Goal: Information Seeking & Learning: Learn about a topic

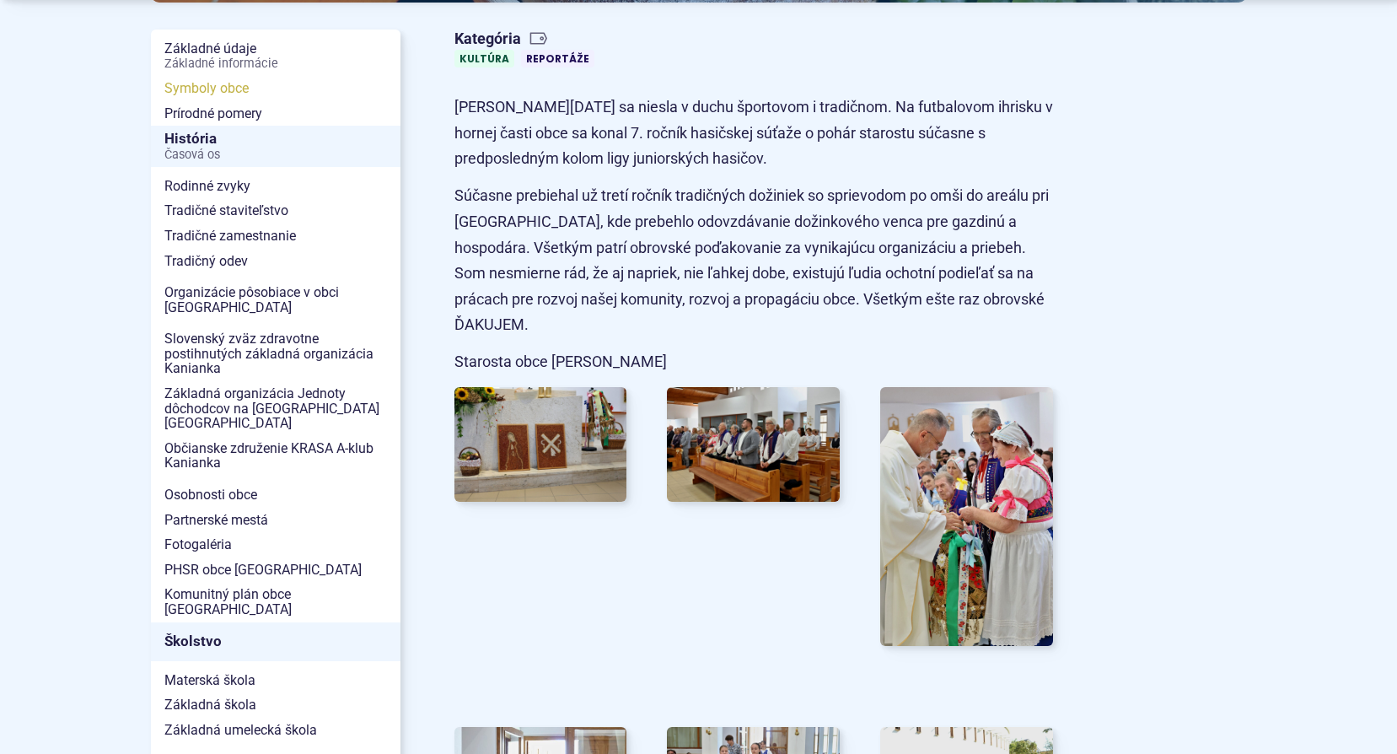
scroll to position [421, 0]
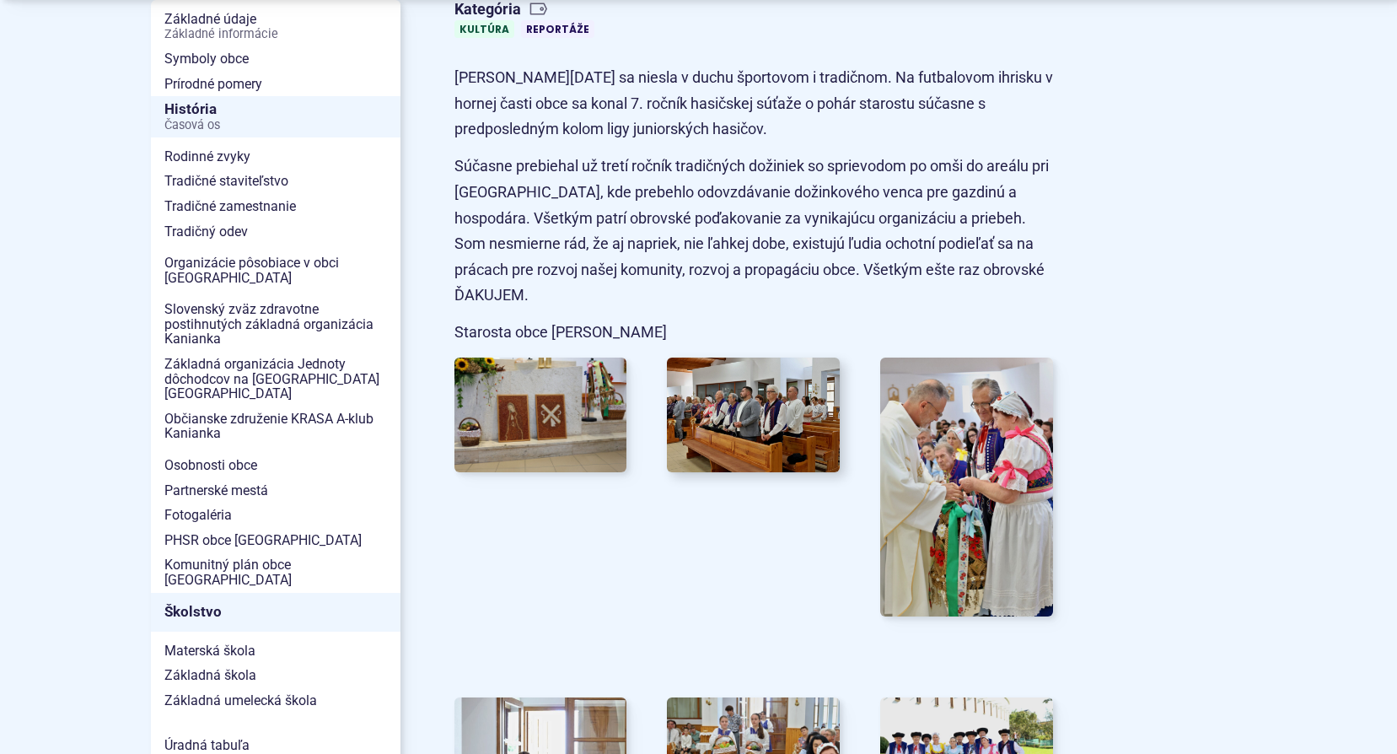
click at [717, 410] on img at bounding box center [753, 414] width 190 height 126
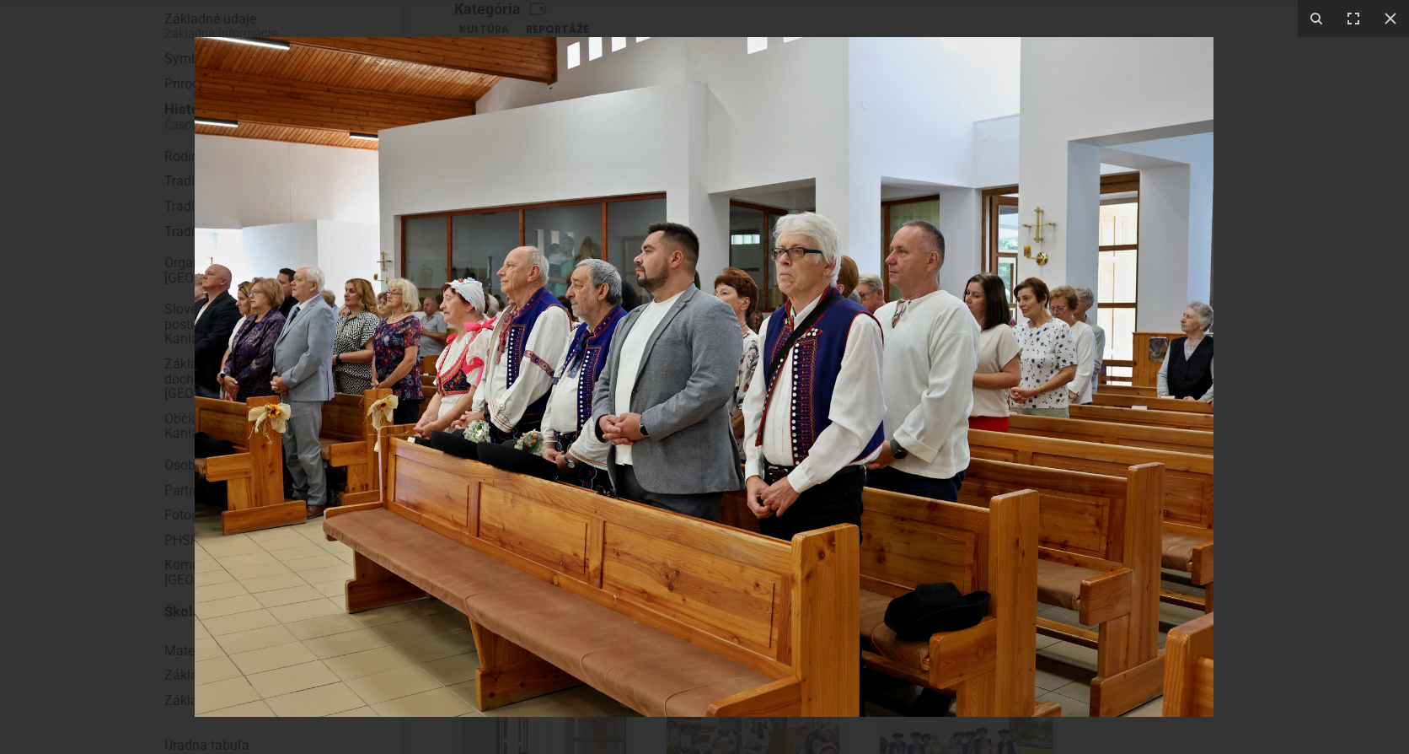
click at [1281, 252] on div at bounding box center [704, 377] width 1409 height 754
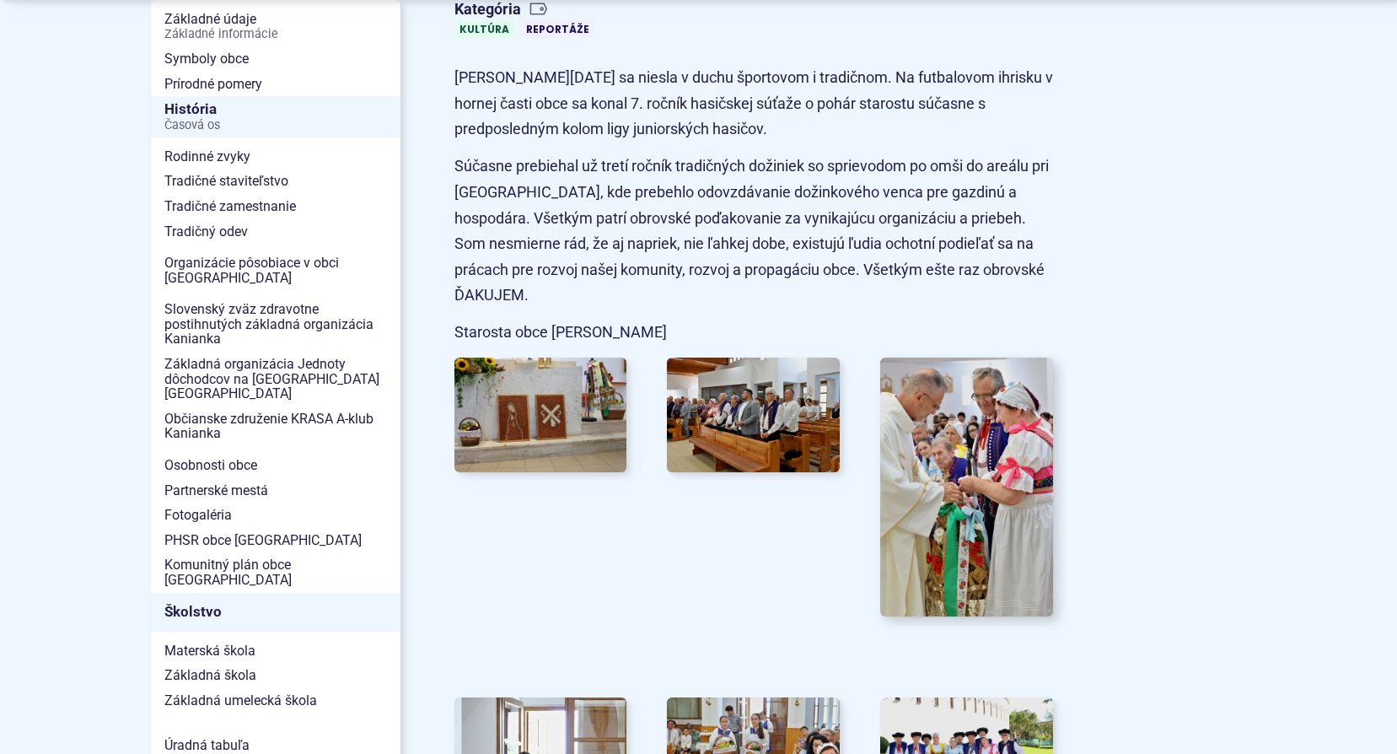
click at [925, 442] on img at bounding box center [967, 486] width 190 height 285
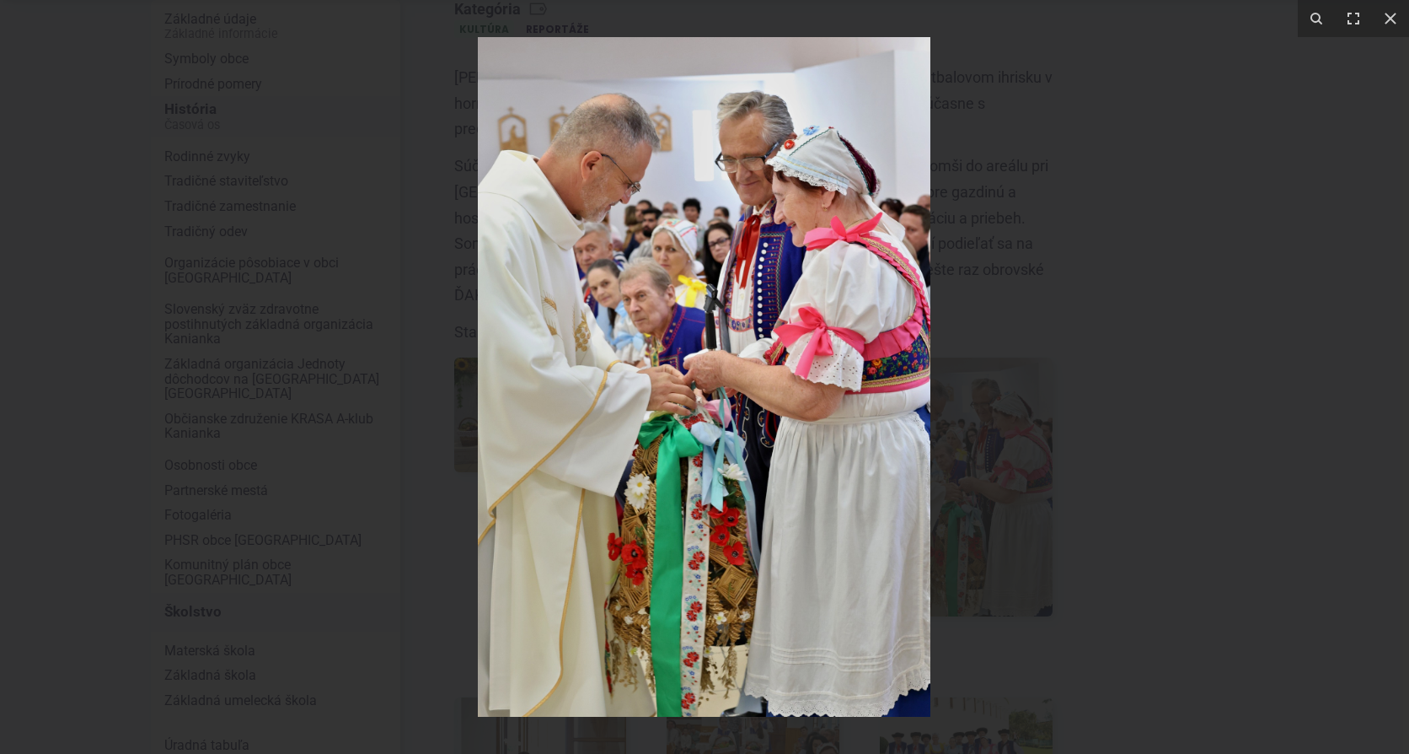
click at [1299, 314] on div at bounding box center [704, 377] width 1409 height 754
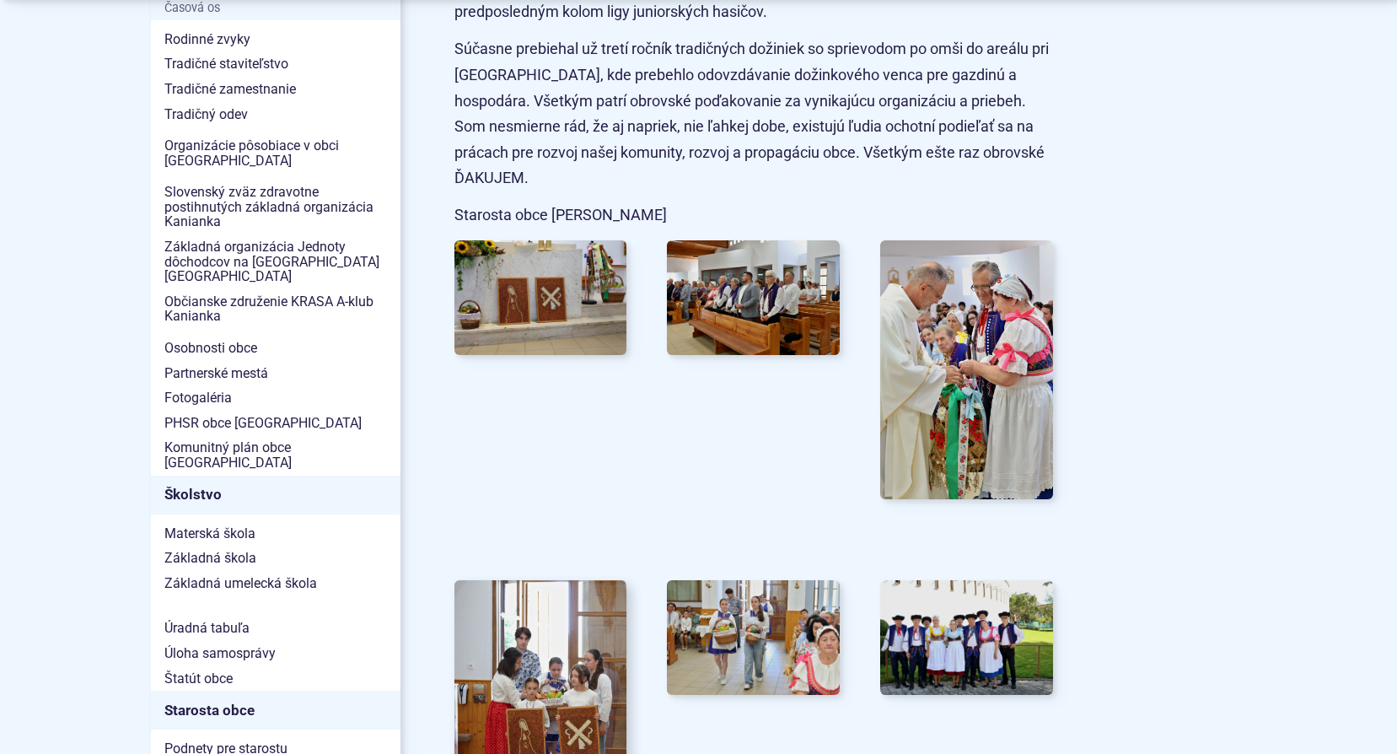
scroll to position [759, 0]
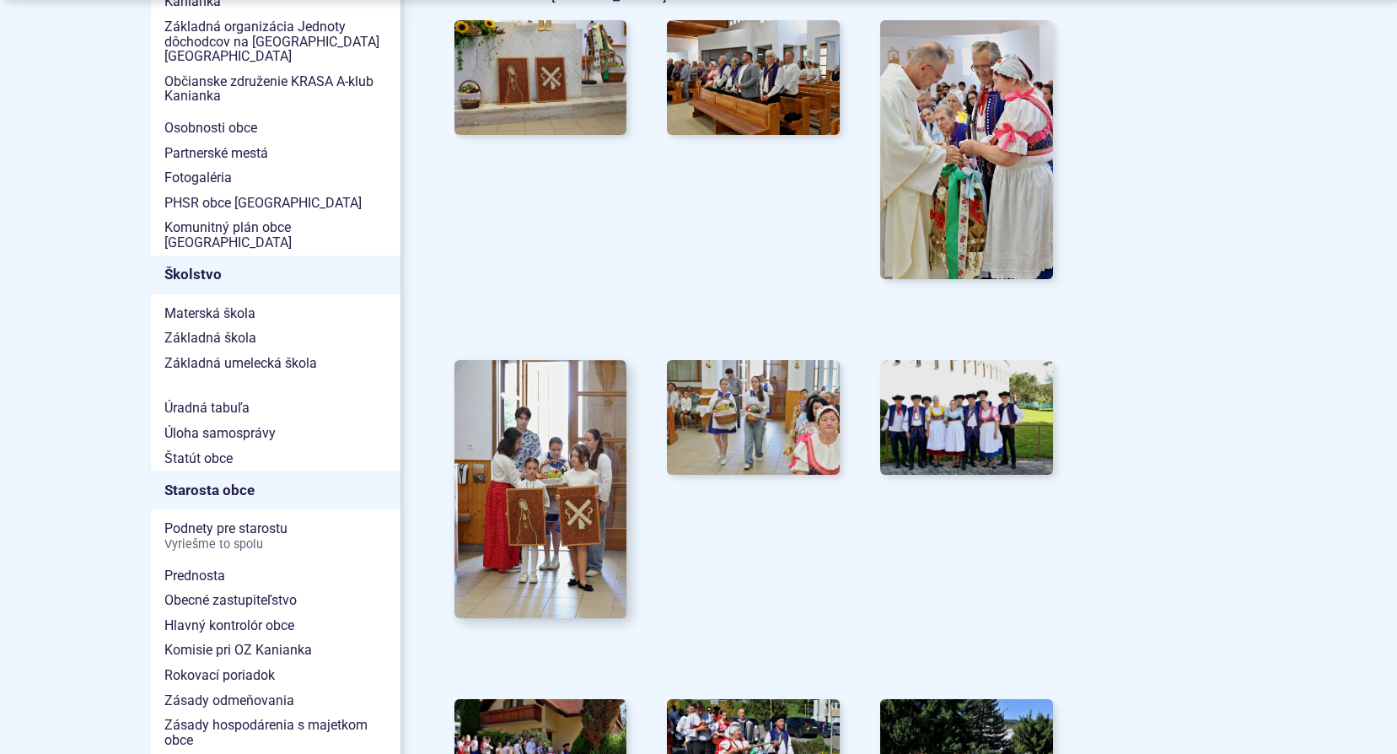
click at [532, 469] on img at bounding box center [540, 488] width 190 height 284
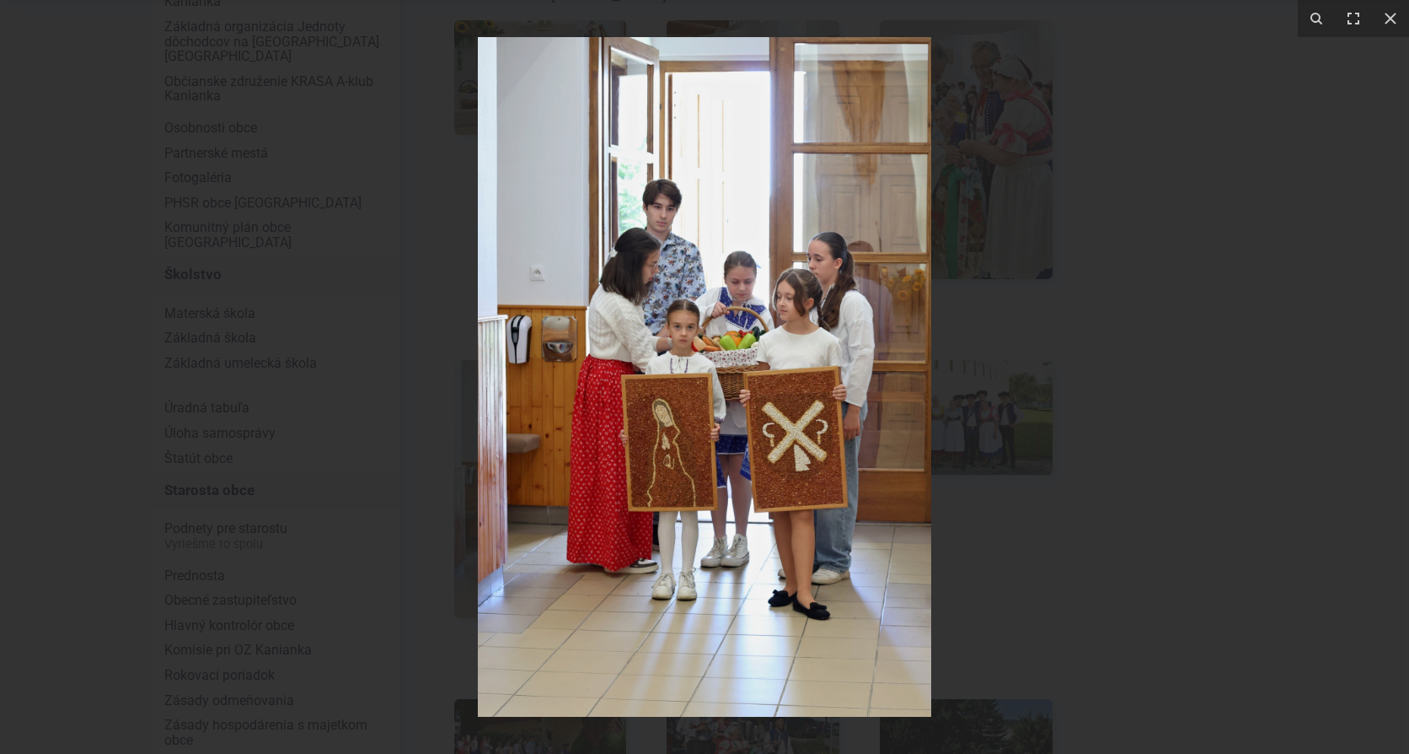
click at [1236, 403] on div at bounding box center [704, 377] width 1409 height 754
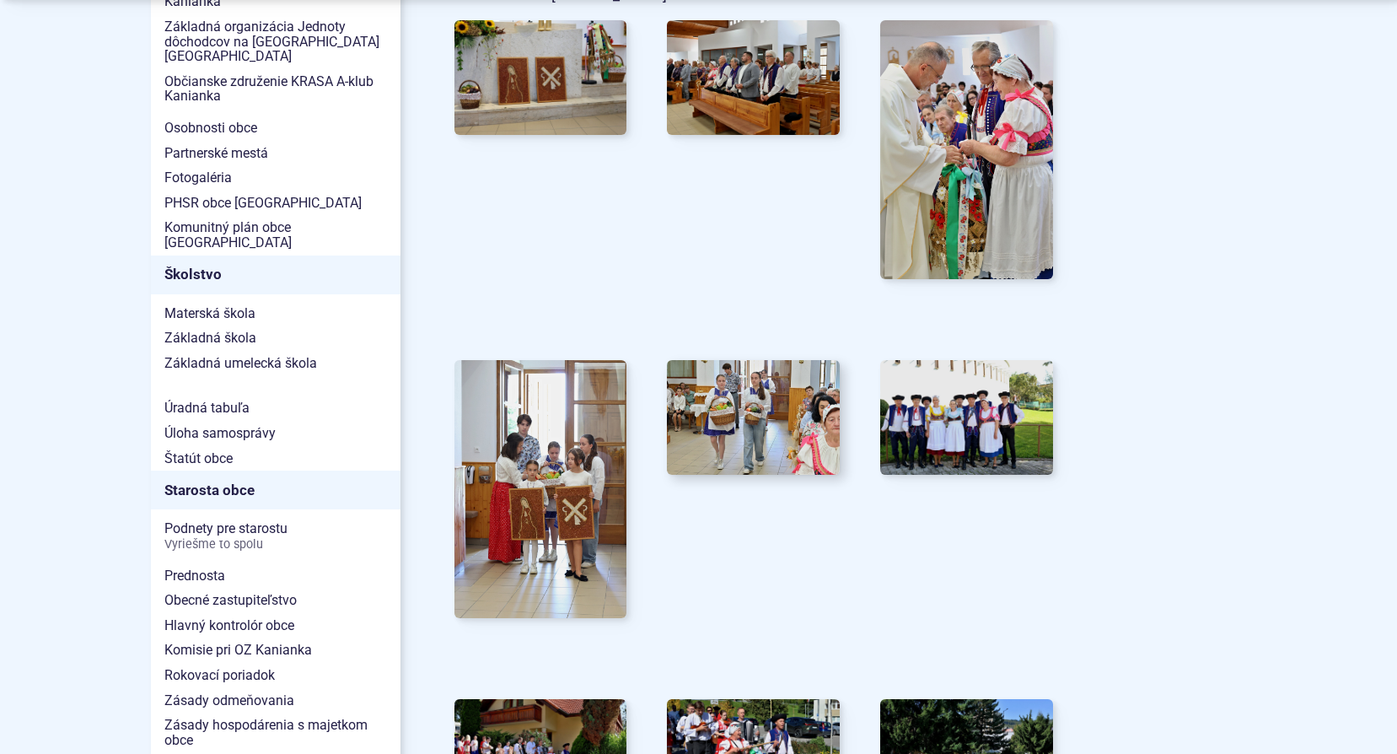
click at [784, 399] on img at bounding box center [753, 417] width 190 height 126
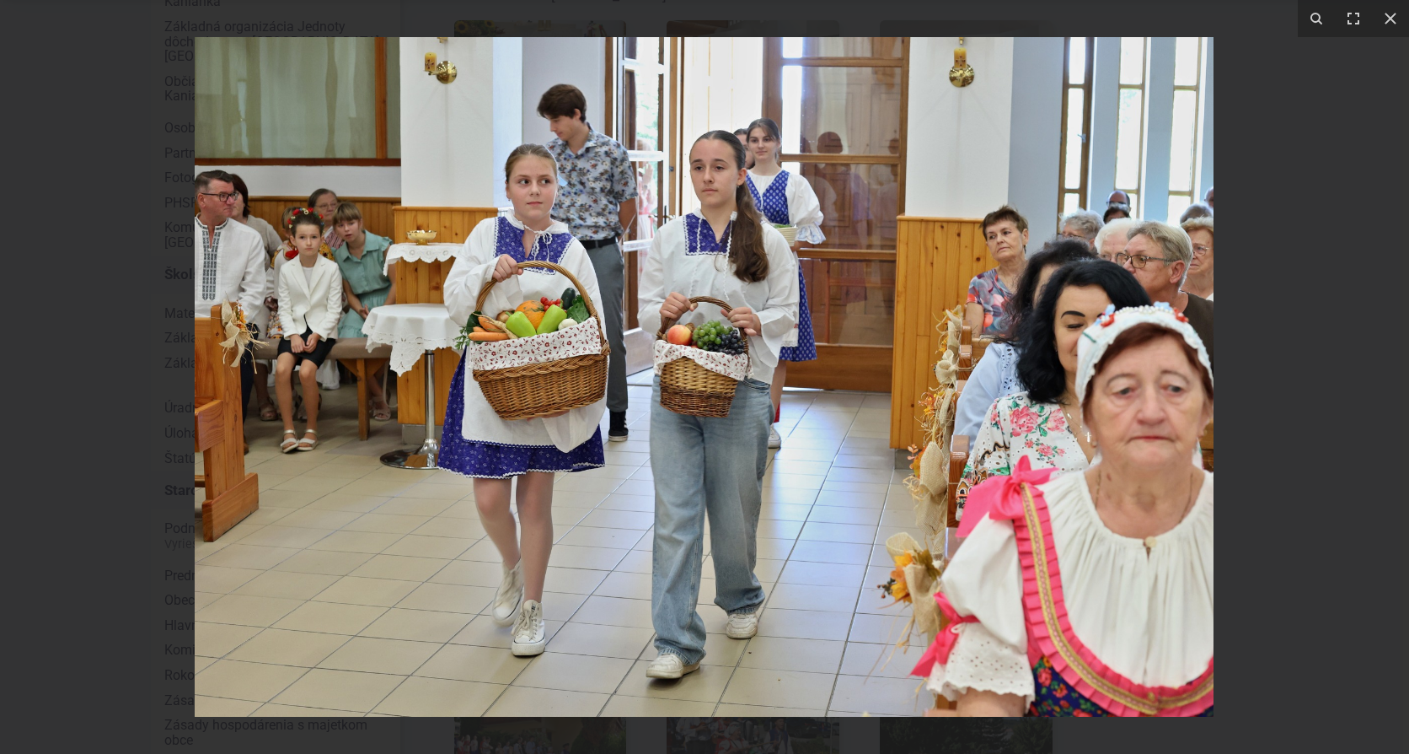
click at [1300, 371] on div at bounding box center [704, 377] width 1409 height 754
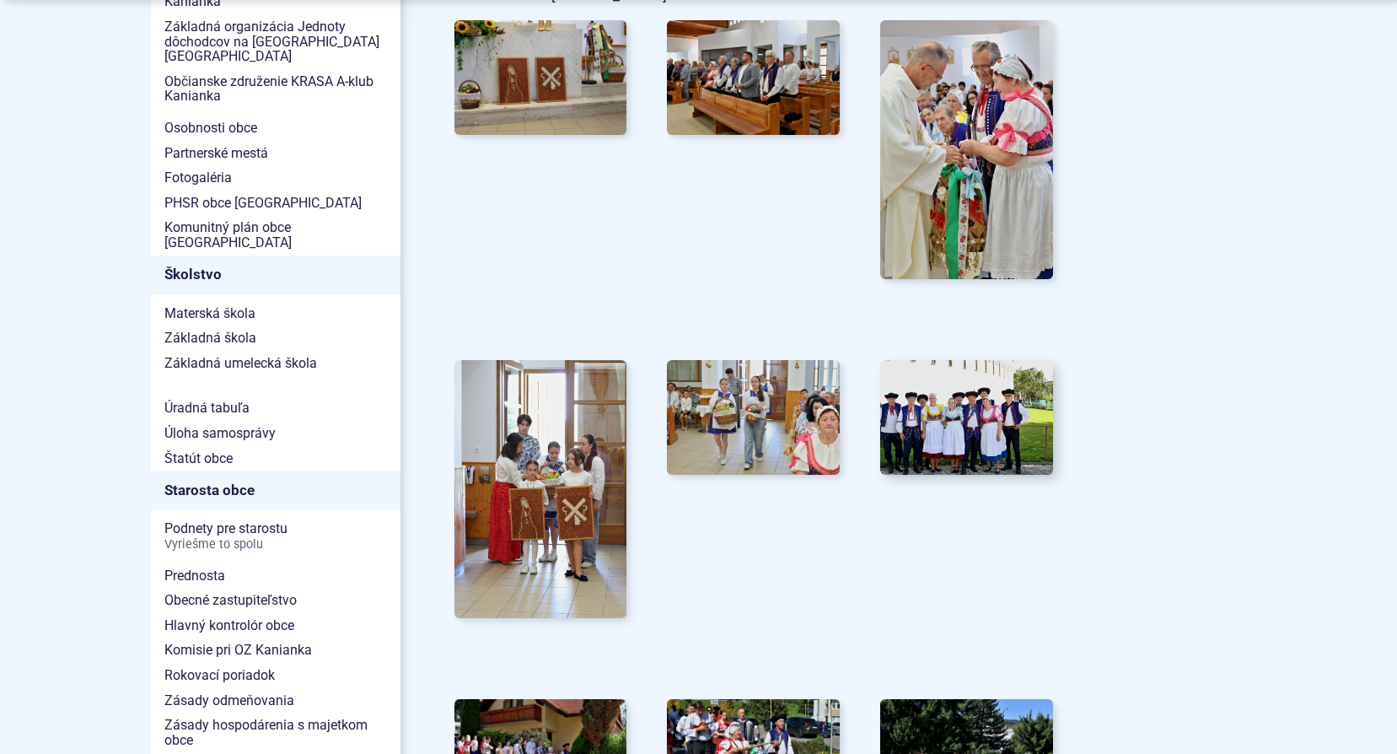
click at [971, 407] on img at bounding box center [967, 417] width 190 height 126
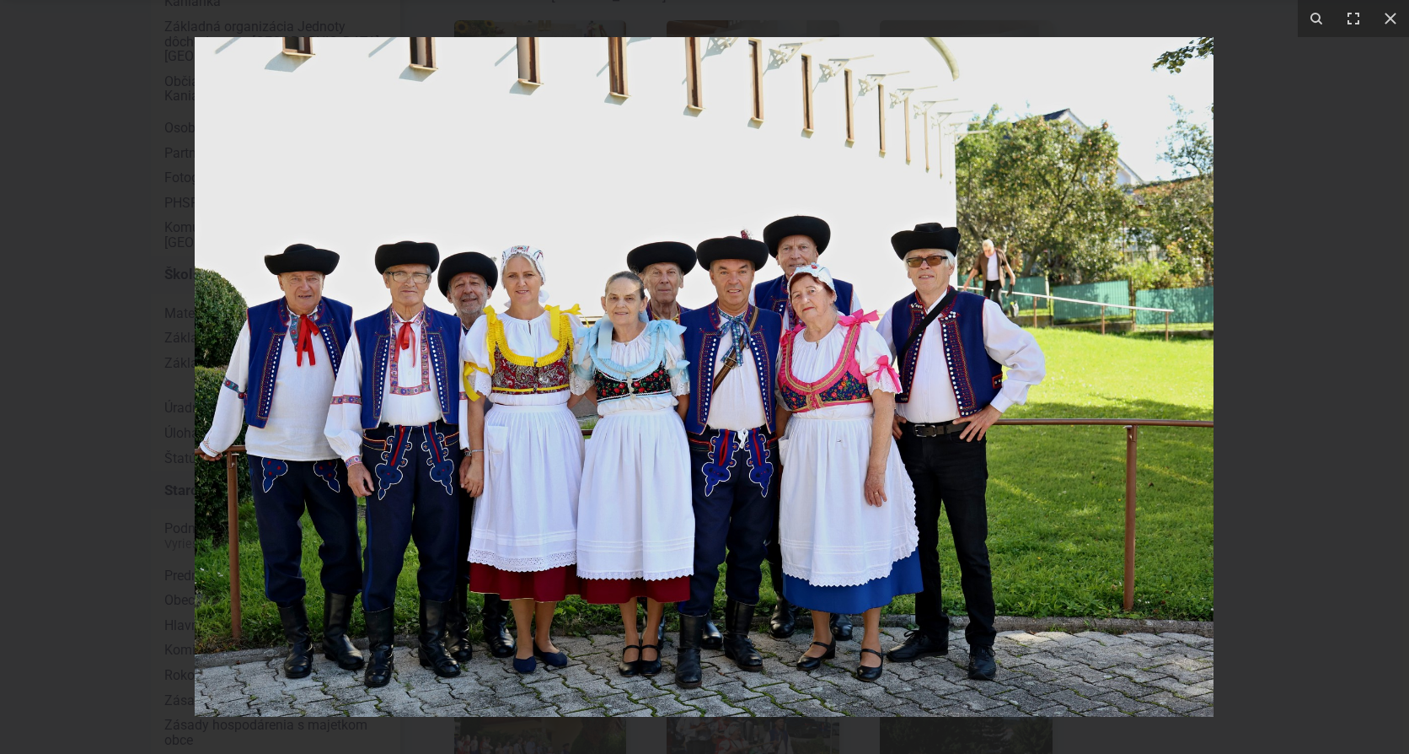
click at [1324, 369] on div at bounding box center [704, 377] width 1409 height 754
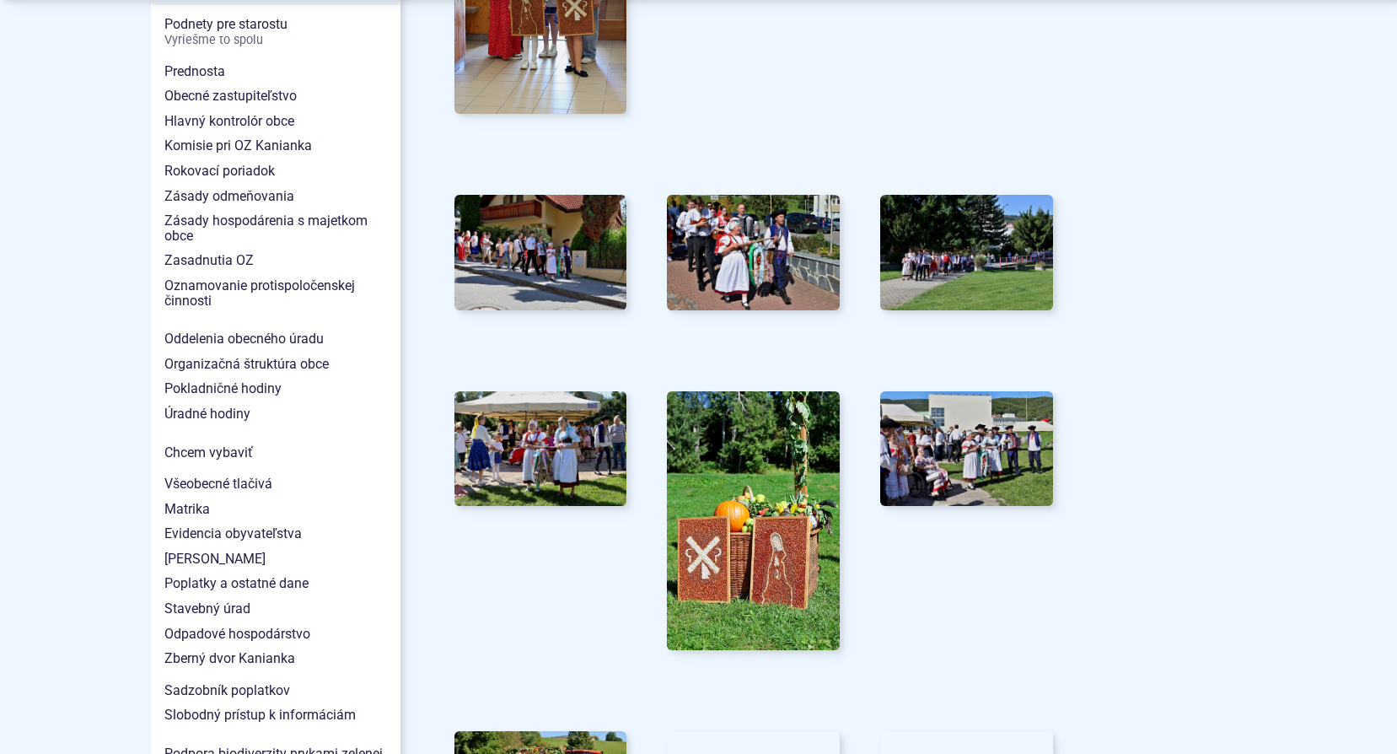
scroll to position [1264, 0]
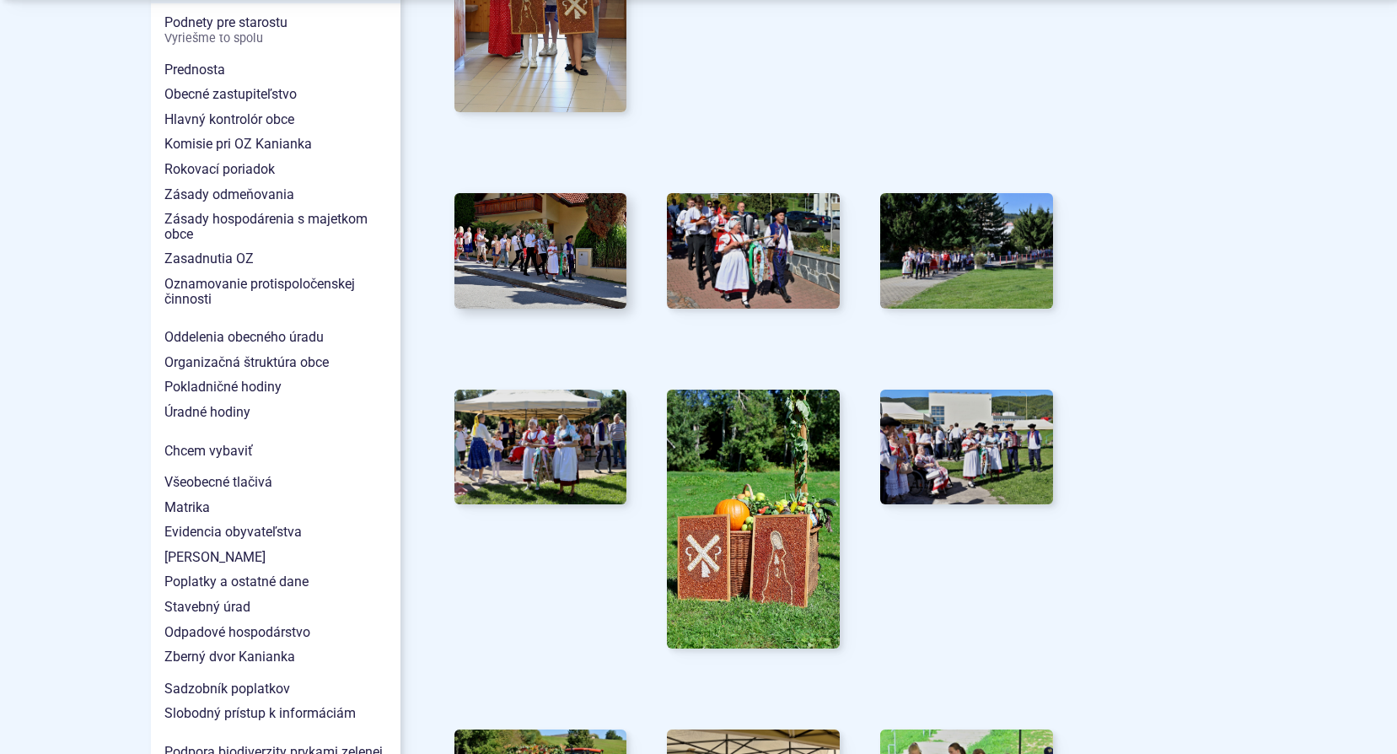
click at [542, 258] on img at bounding box center [540, 251] width 190 height 126
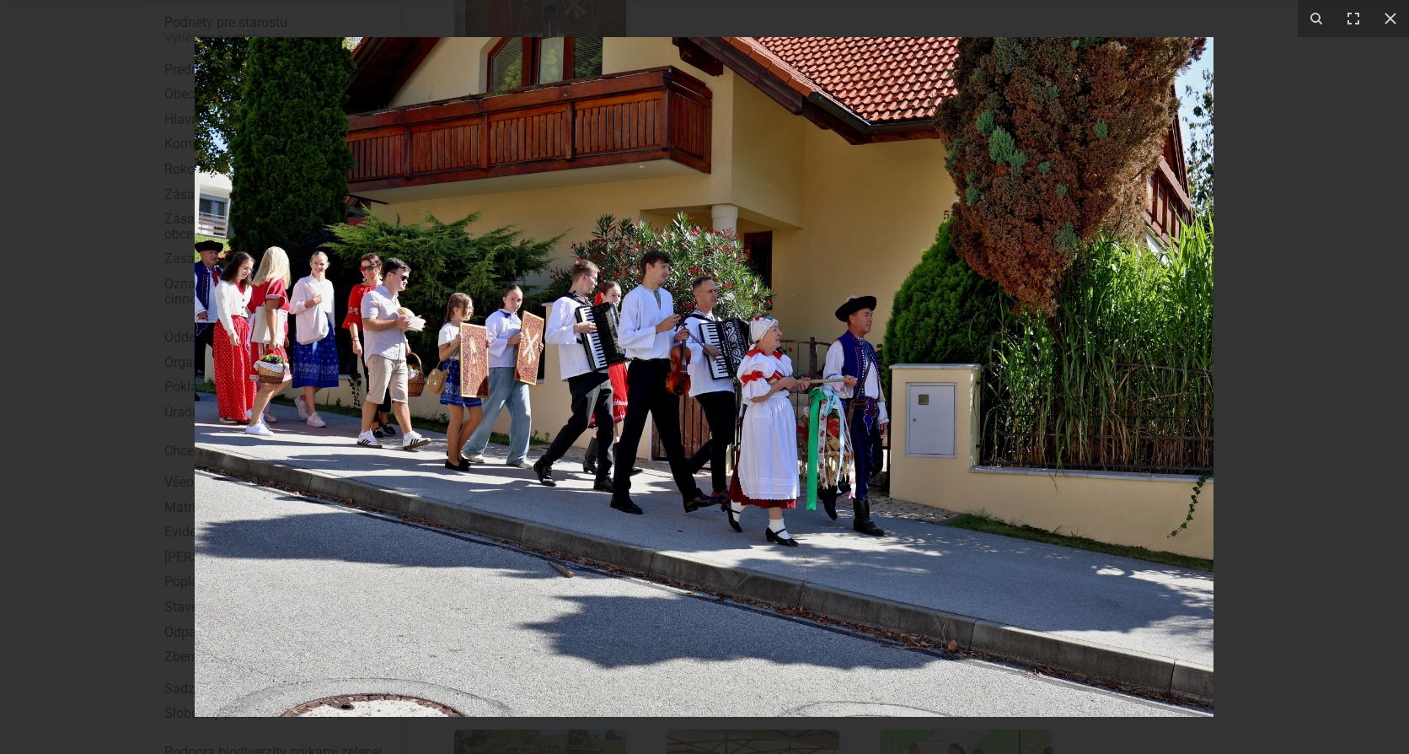
click at [1337, 287] on div at bounding box center [704, 377] width 1409 height 754
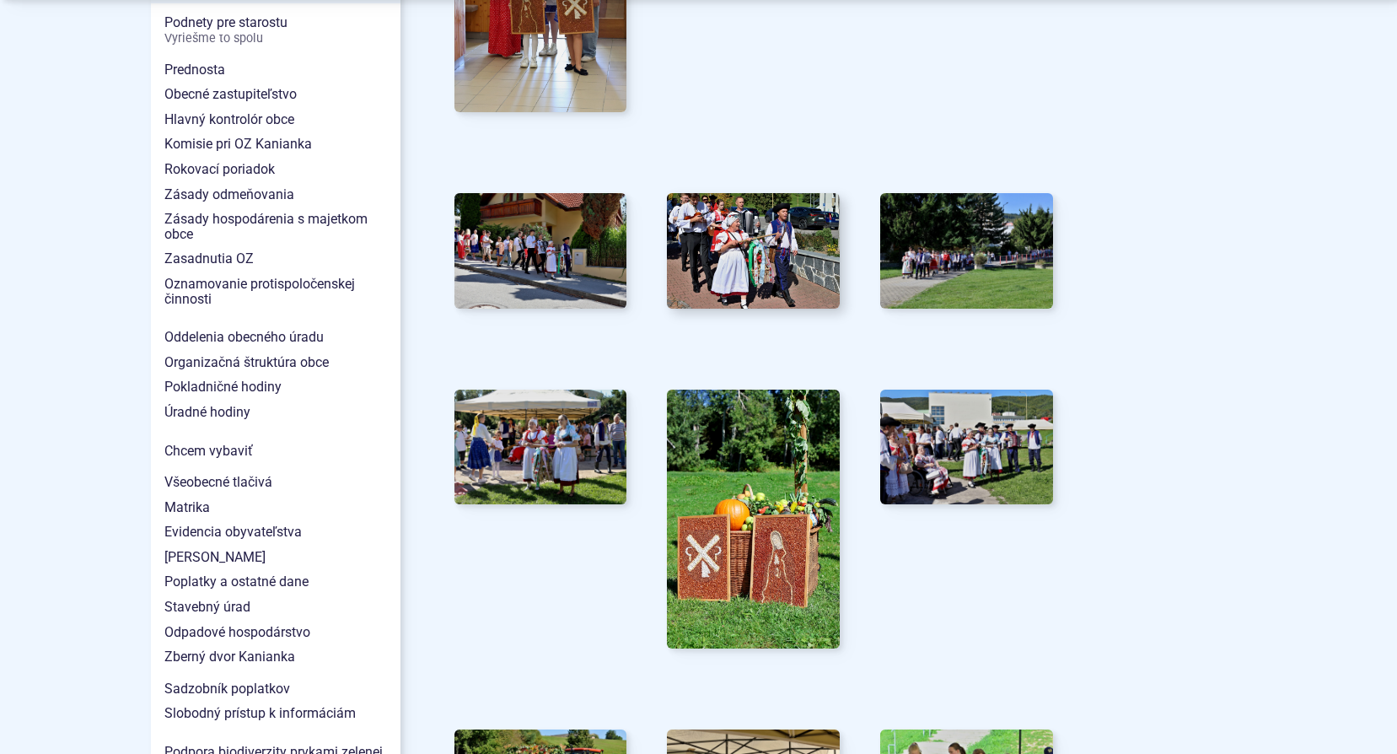
click at [785, 263] on img at bounding box center [753, 251] width 190 height 126
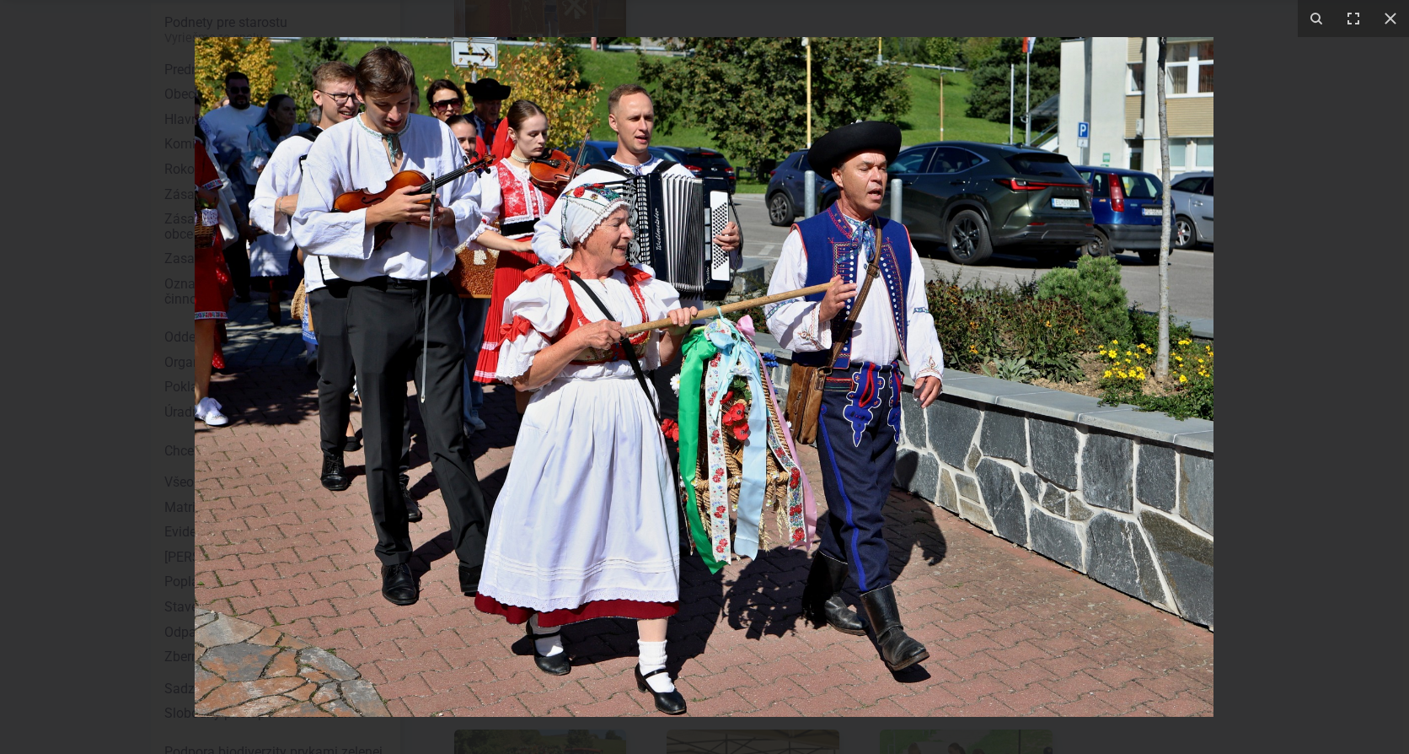
click at [1334, 254] on div at bounding box center [704, 377] width 1409 height 754
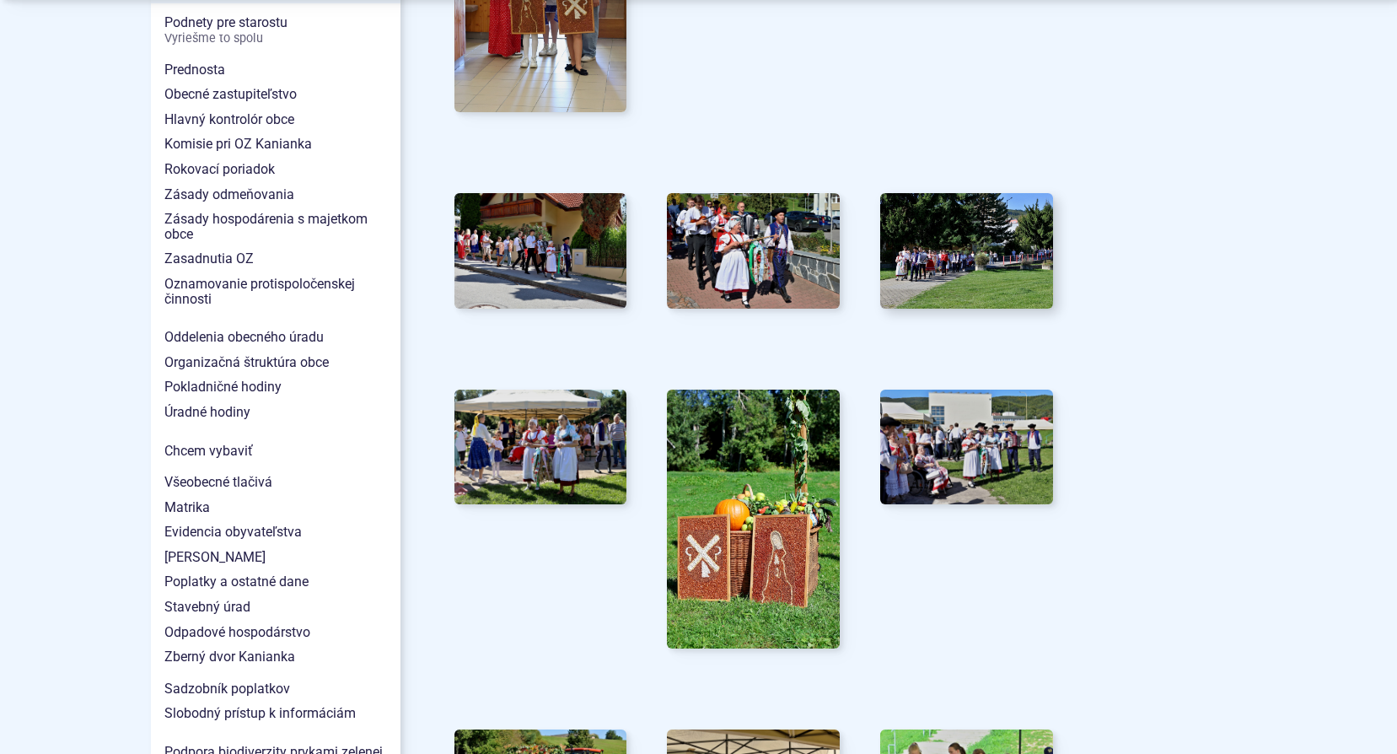
click at [981, 265] on img at bounding box center [967, 251] width 190 height 126
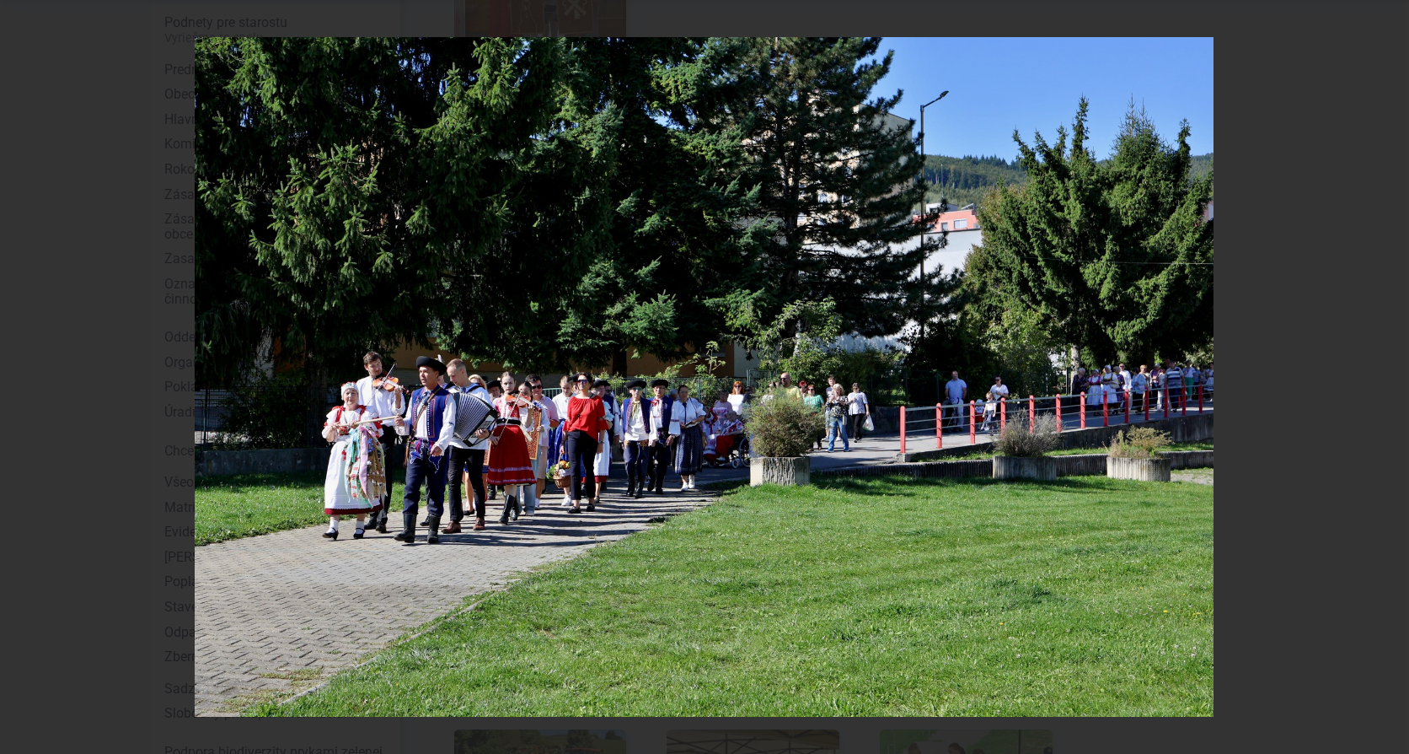
click at [1299, 266] on div at bounding box center [704, 377] width 1409 height 754
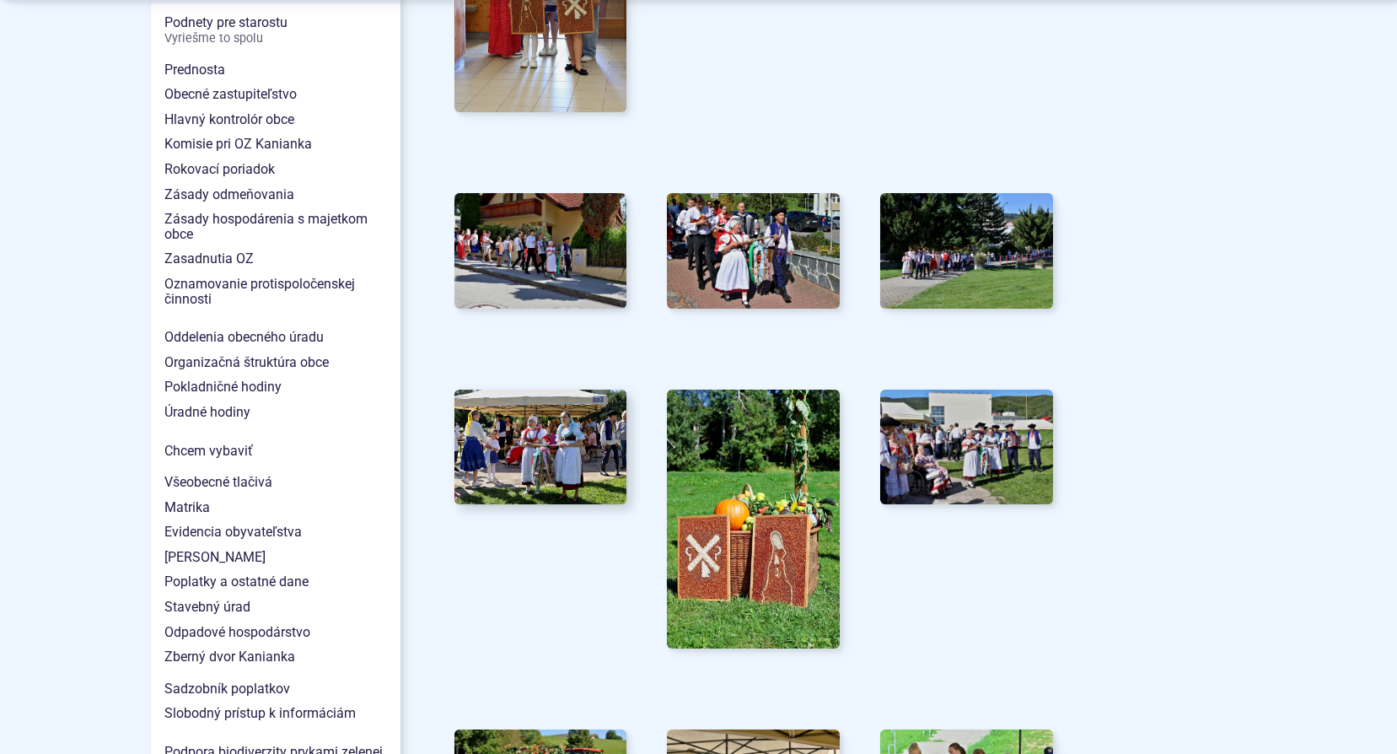
click at [503, 442] on img at bounding box center [540, 446] width 190 height 126
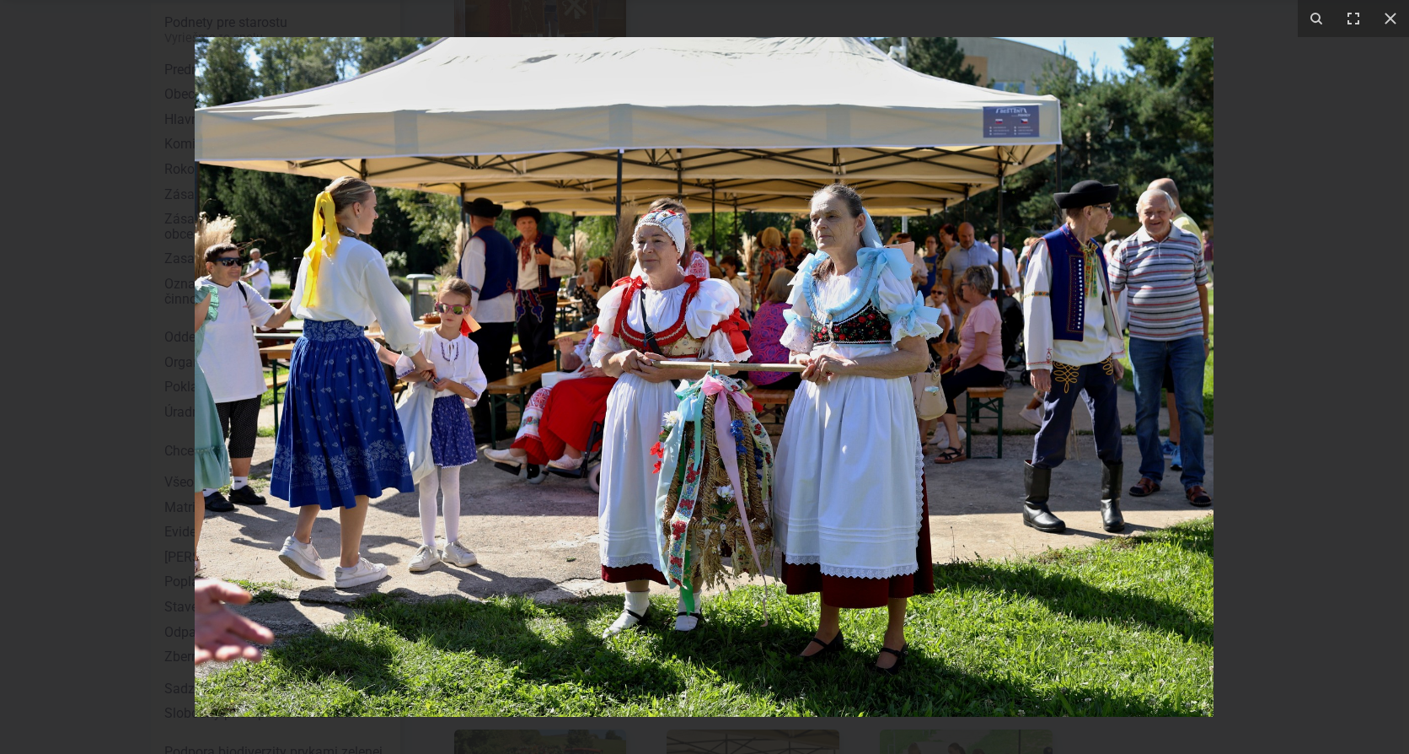
click at [1266, 329] on div at bounding box center [704, 377] width 1409 height 754
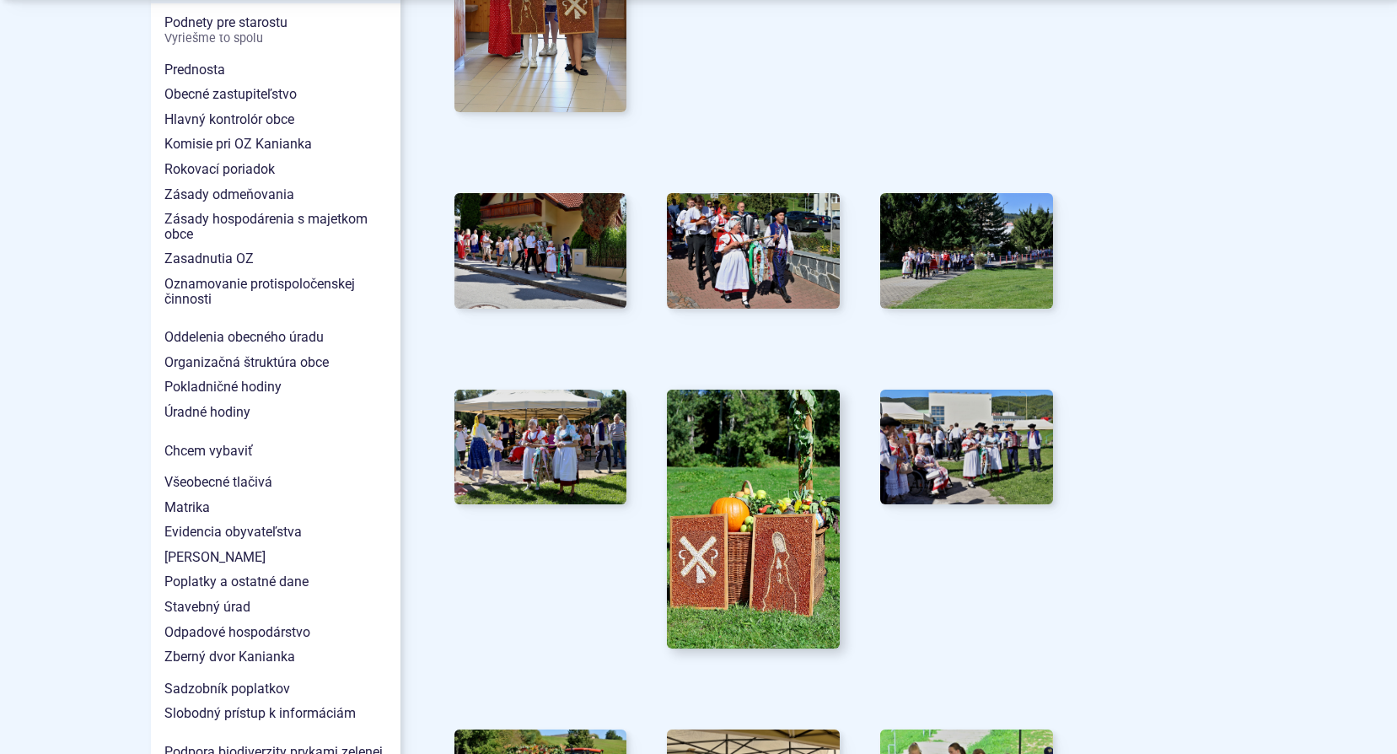
click at [761, 453] on img at bounding box center [753, 518] width 190 height 285
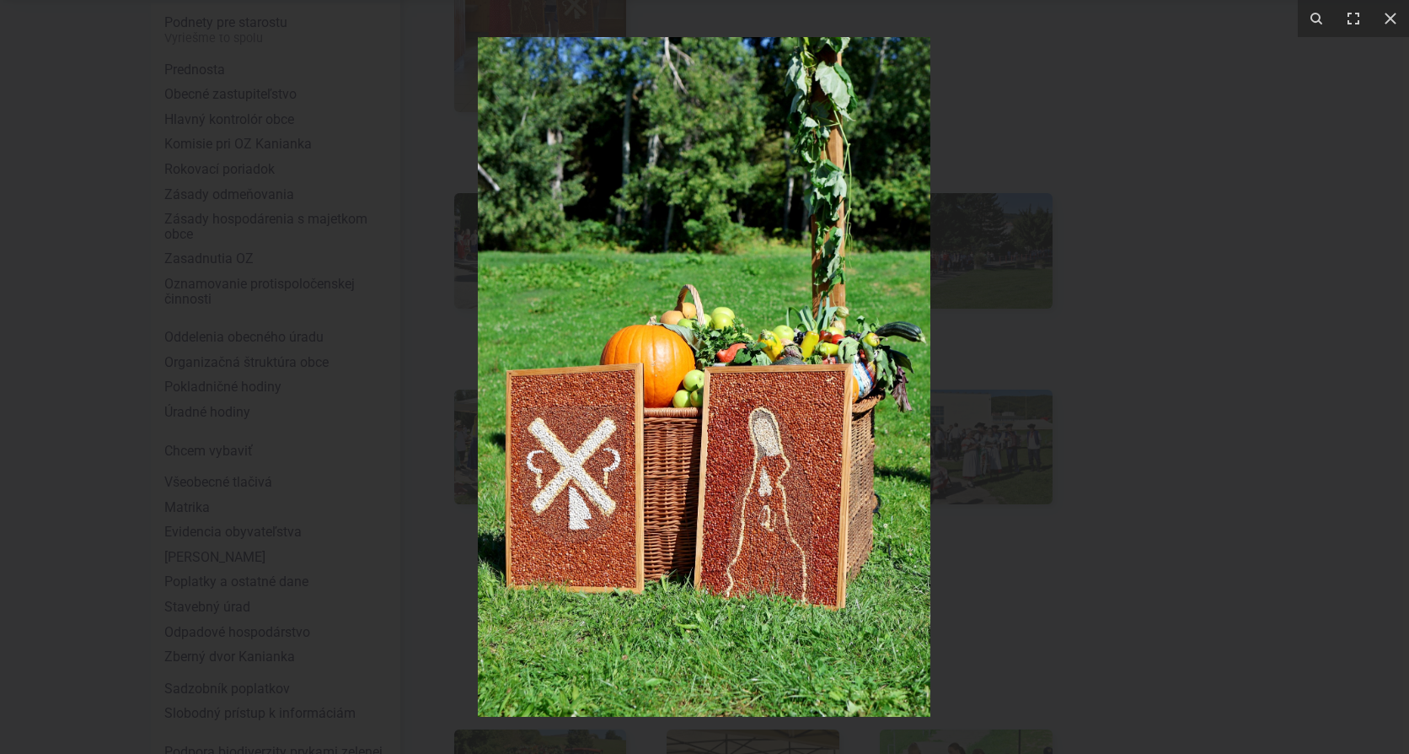
click at [1163, 342] on div at bounding box center [704, 377] width 1409 height 754
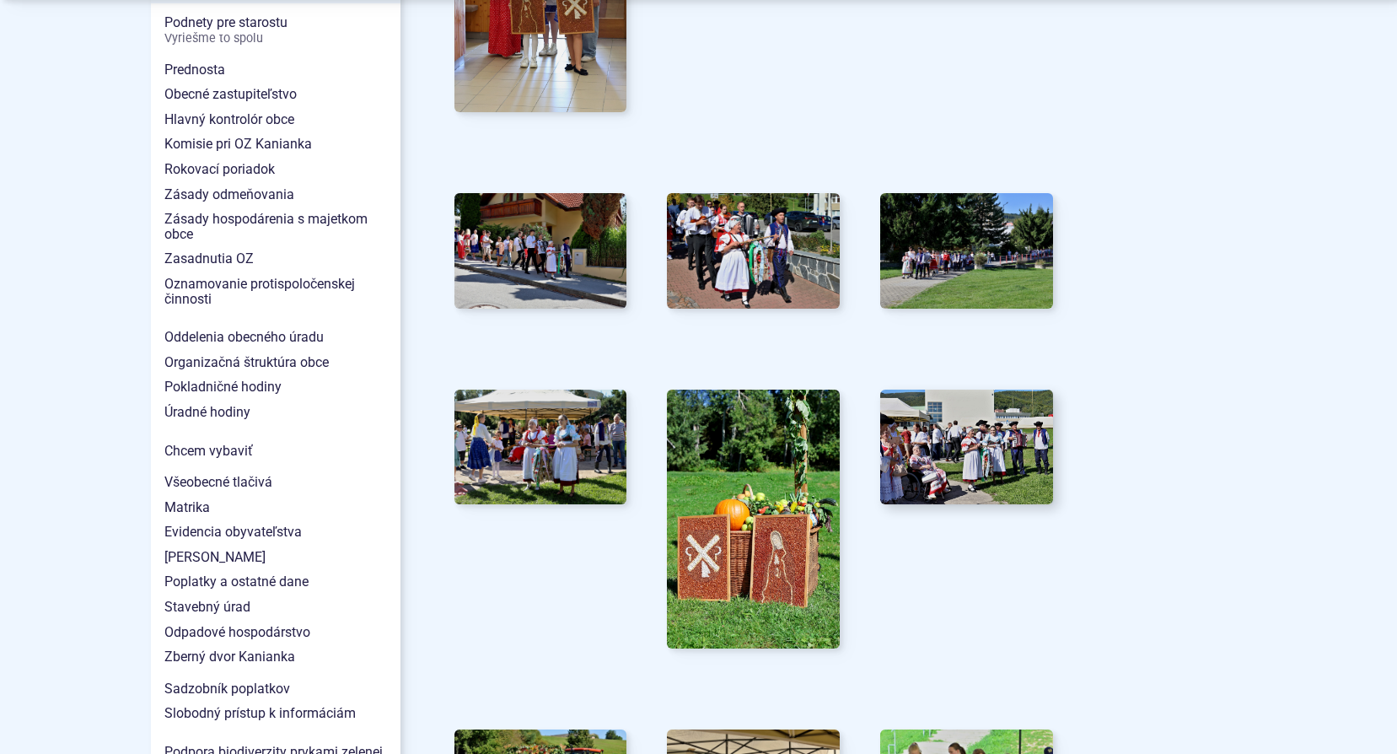
click at [991, 431] on img at bounding box center [967, 446] width 190 height 126
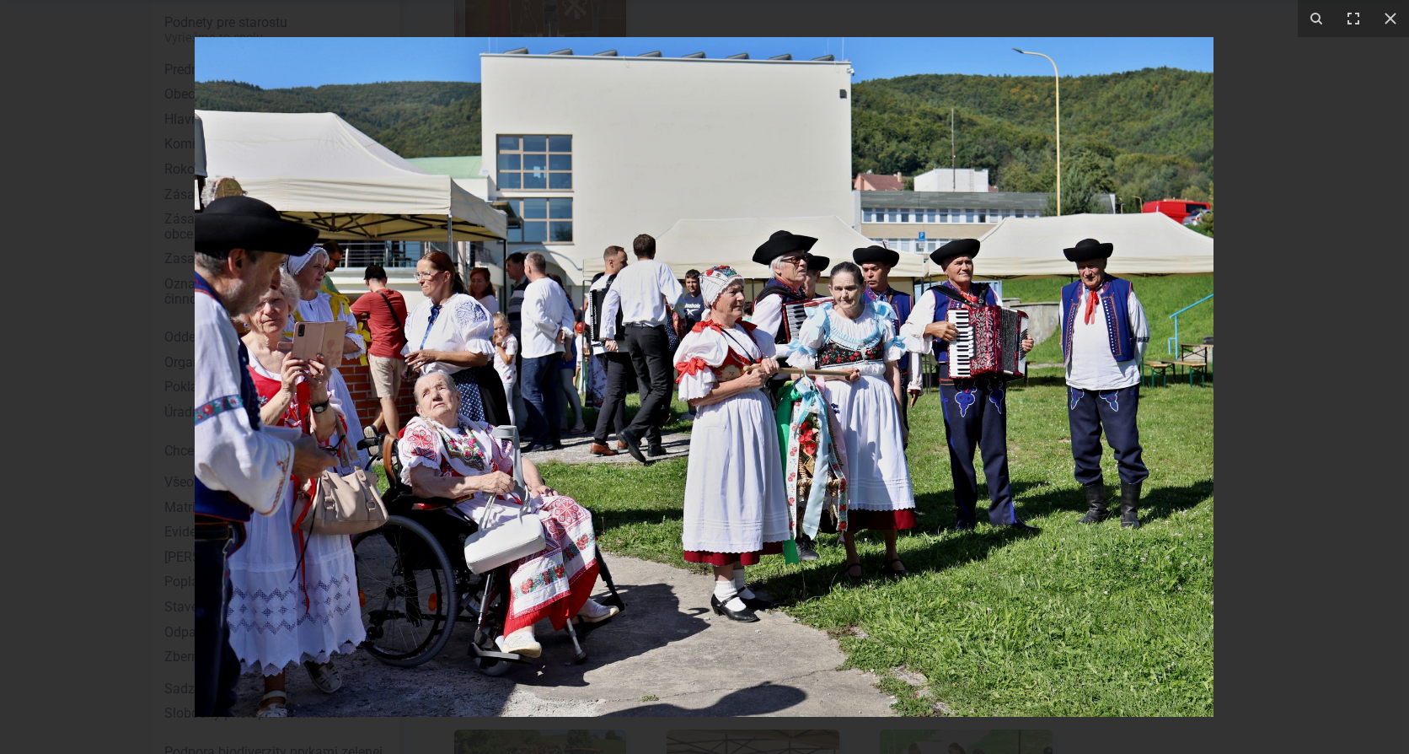
click at [1270, 365] on div at bounding box center [704, 377] width 1409 height 754
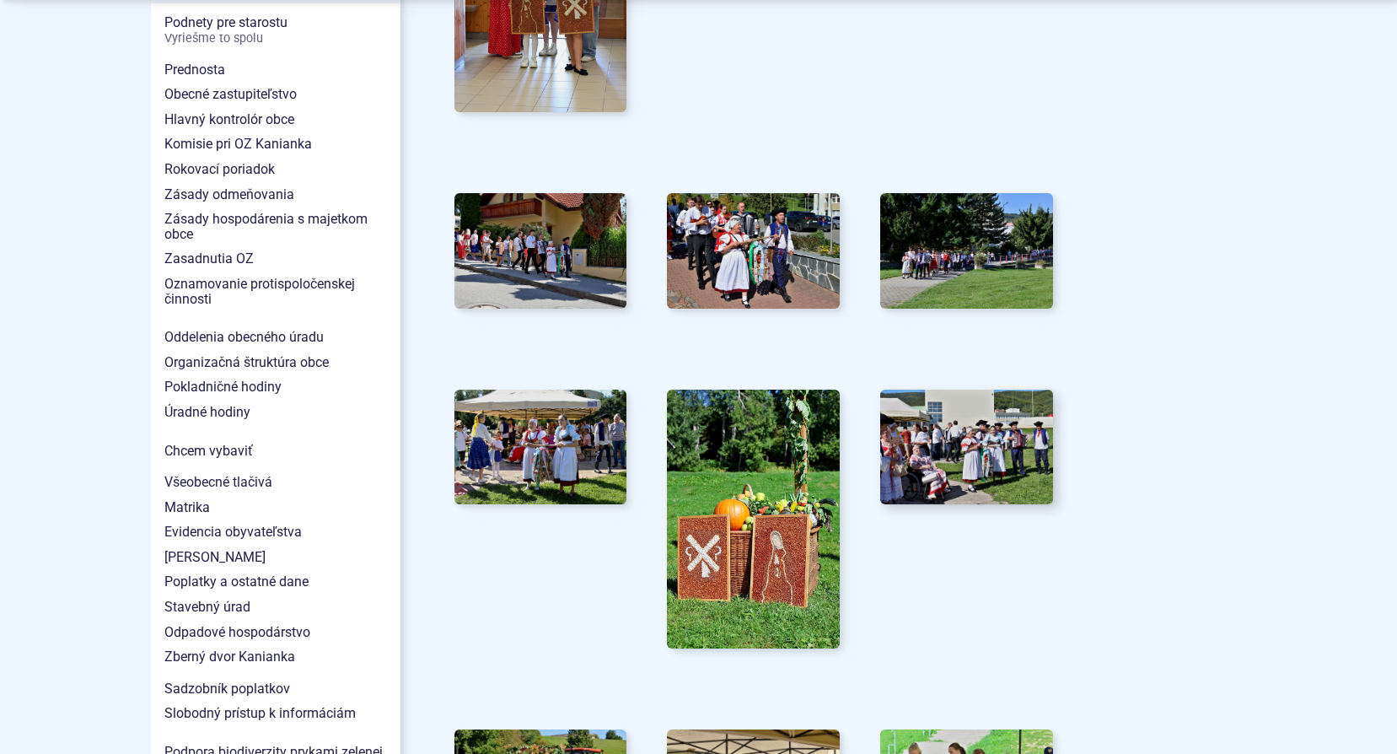
click at [1006, 418] on img at bounding box center [967, 446] width 190 height 126
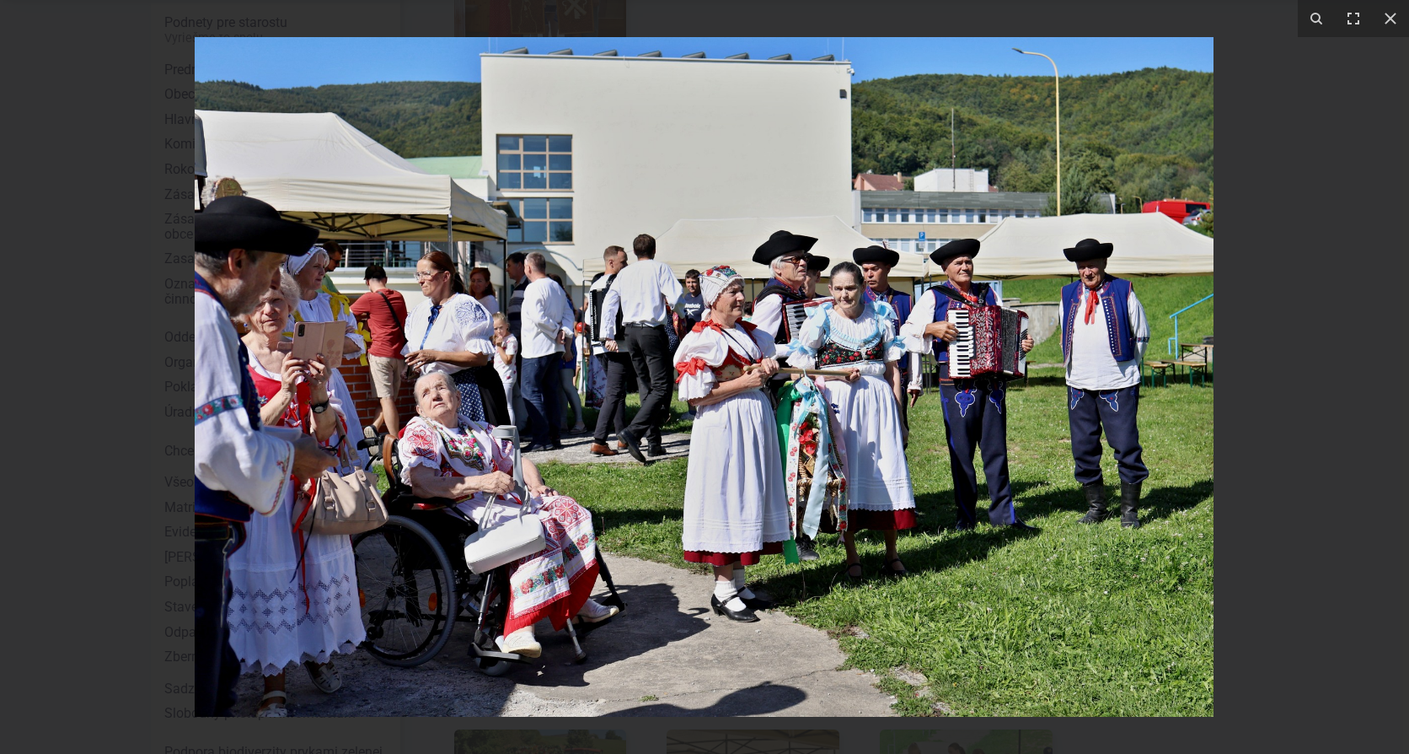
click at [1241, 345] on div at bounding box center [704, 377] width 1409 height 754
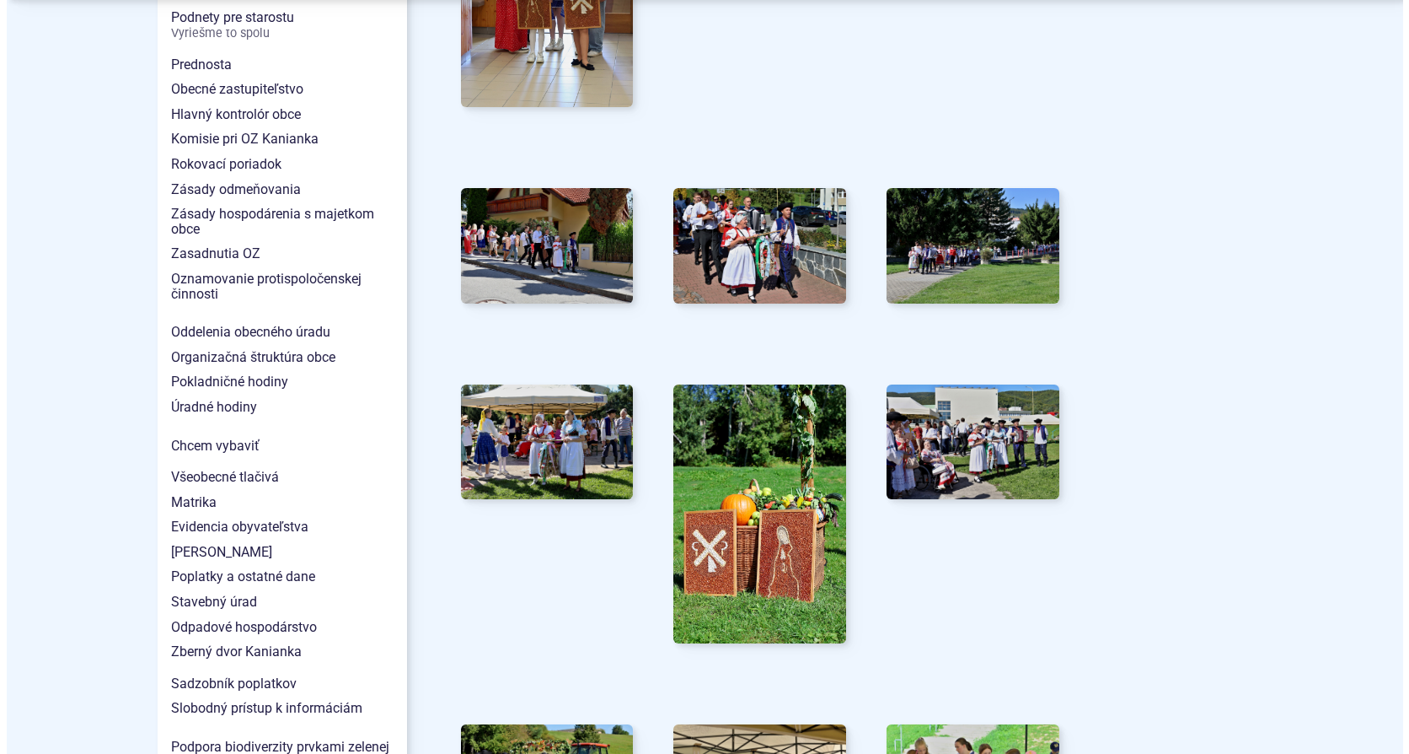
scroll to position [1601, 0]
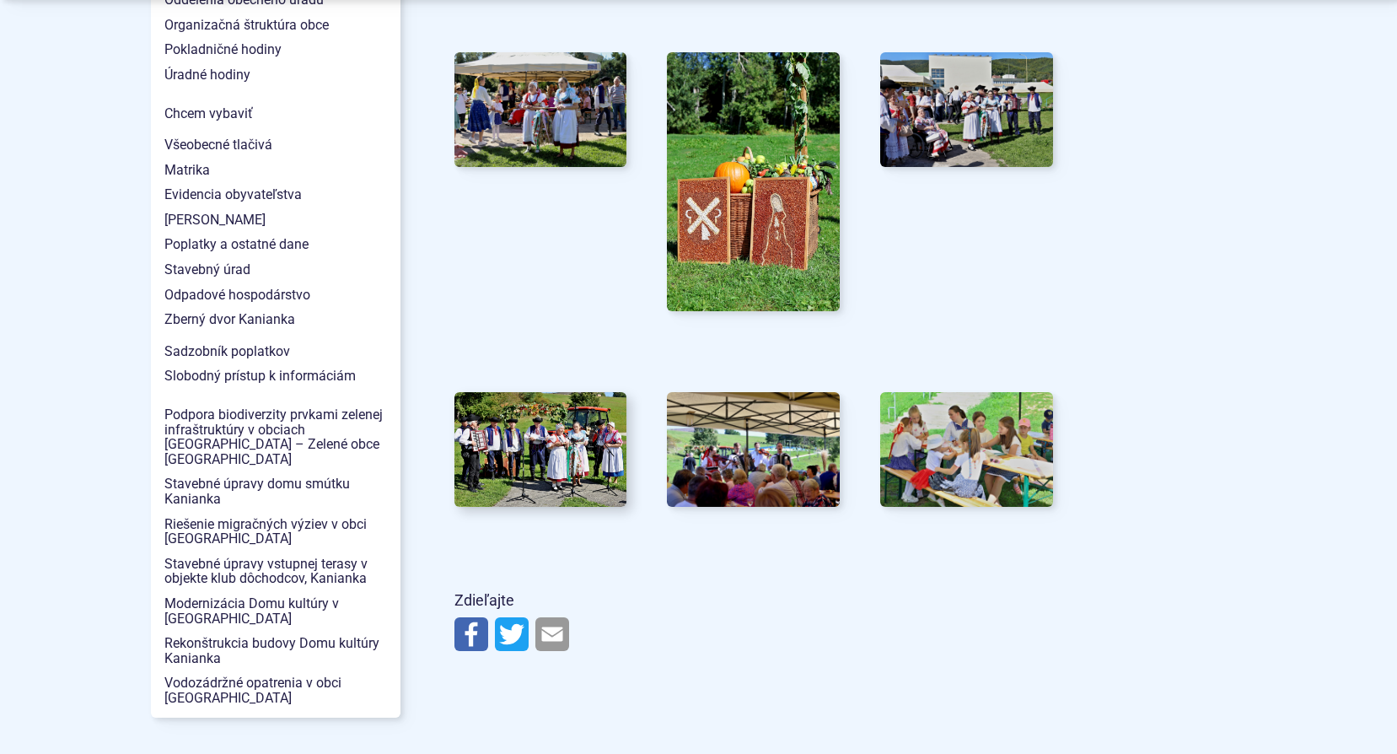
click at [536, 448] on img at bounding box center [540, 449] width 190 height 126
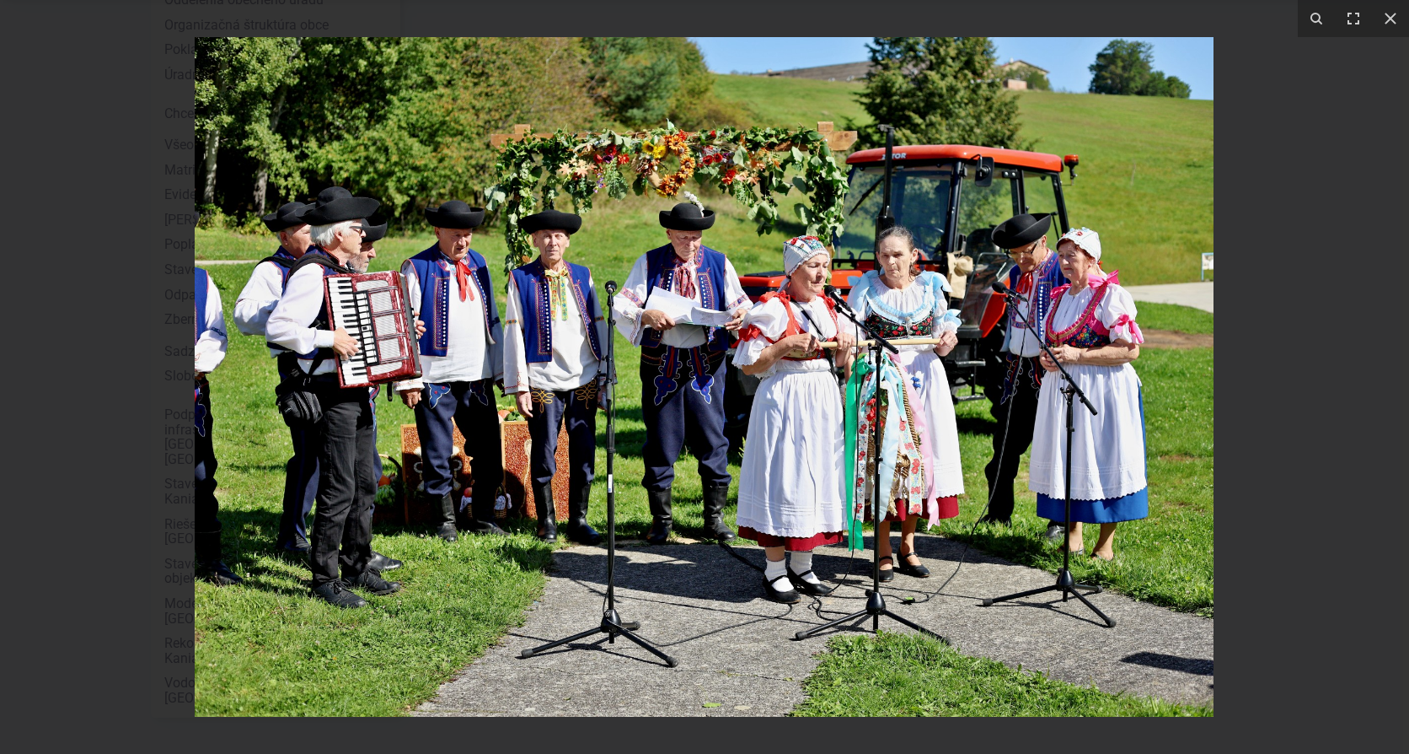
click at [1258, 329] on div at bounding box center [704, 377] width 1409 height 754
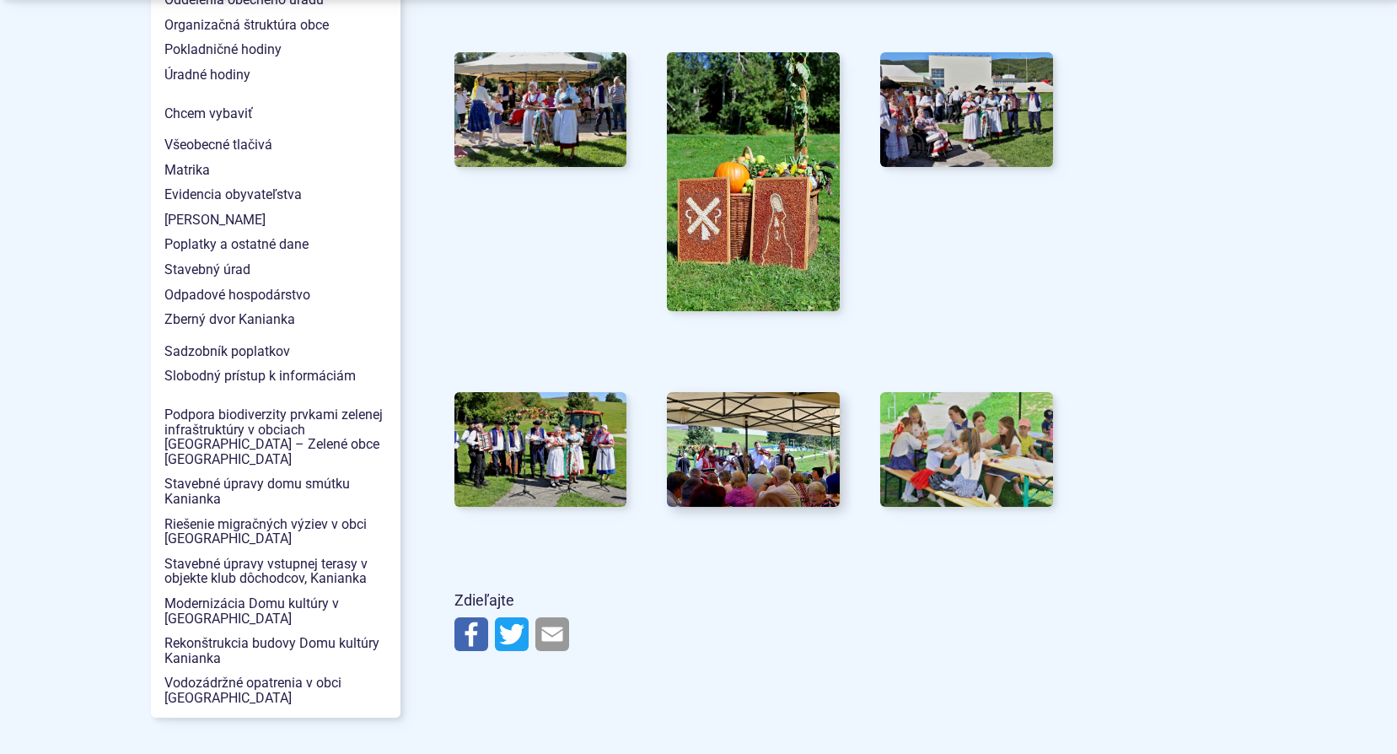
click at [731, 462] on img at bounding box center [753, 449] width 190 height 126
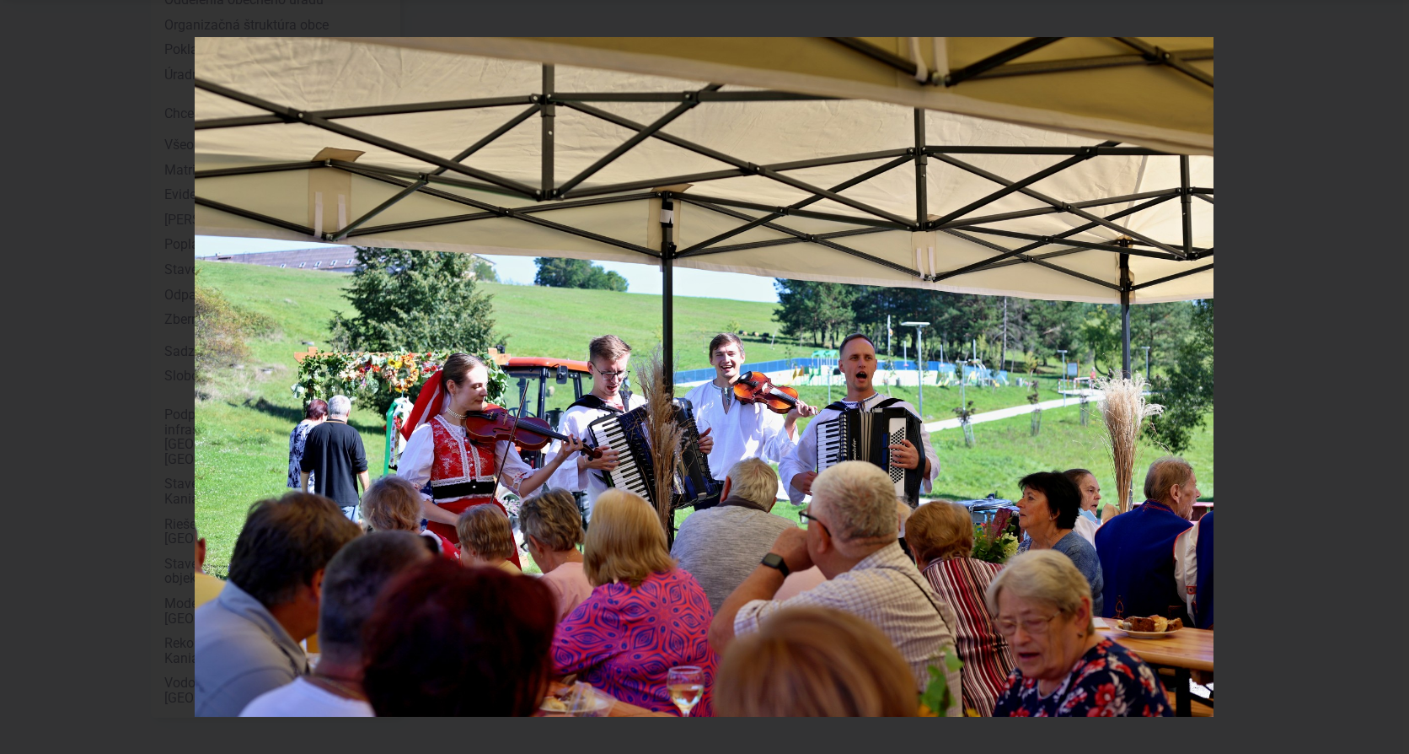
click at [1282, 405] on div at bounding box center [704, 377] width 1409 height 754
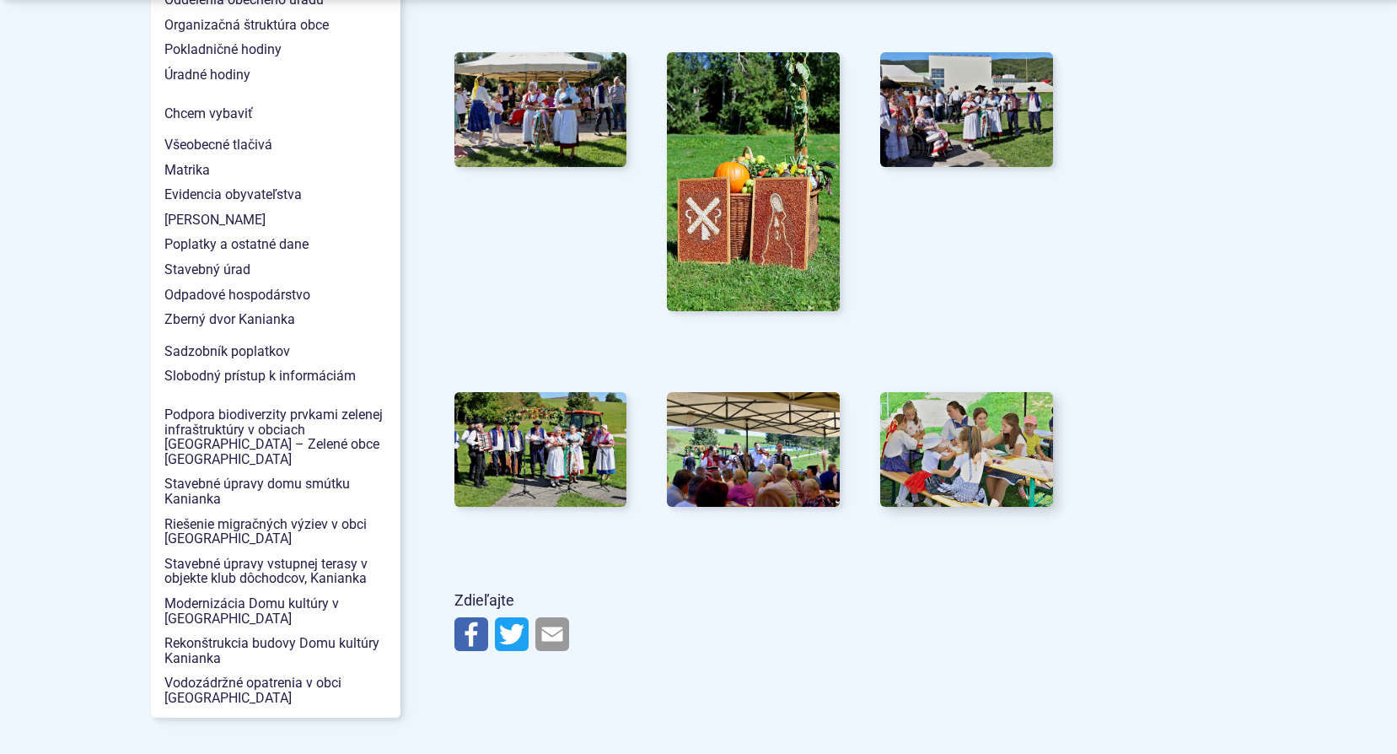
click at [933, 437] on img at bounding box center [967, 449] width 190 height 126
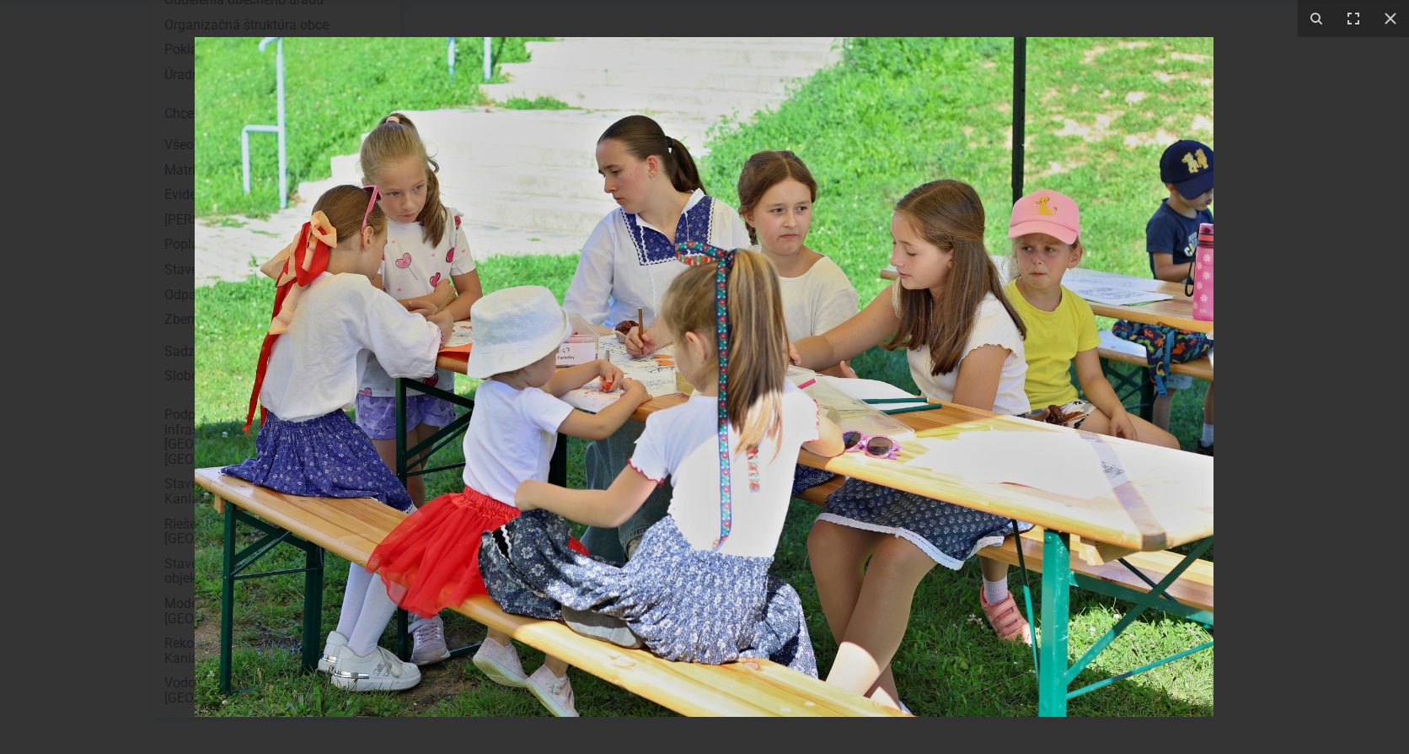
click at [1207, 404] on img at bounding box center [704, 376] width 1019 height 679
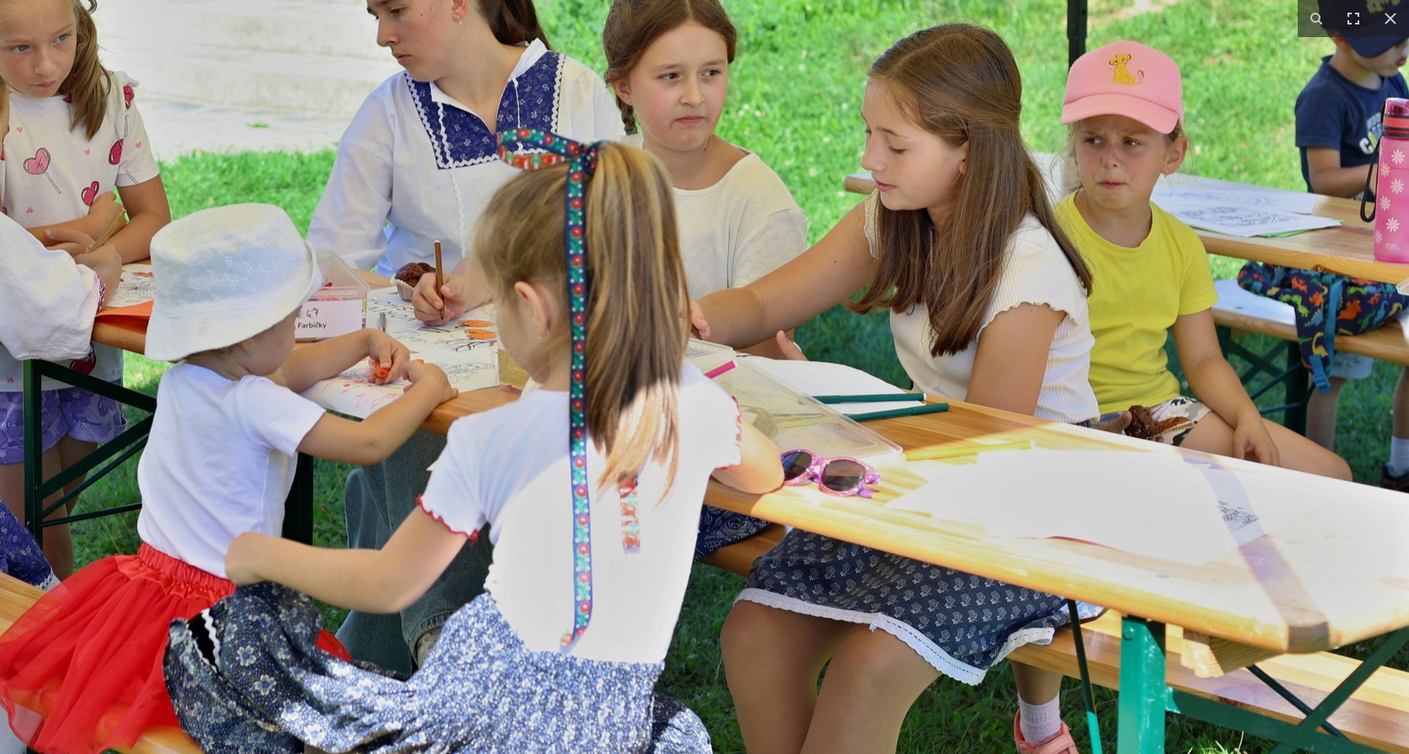
click at [1207, 404] on img at bounding box center [546, 358] width 1726 height 1150
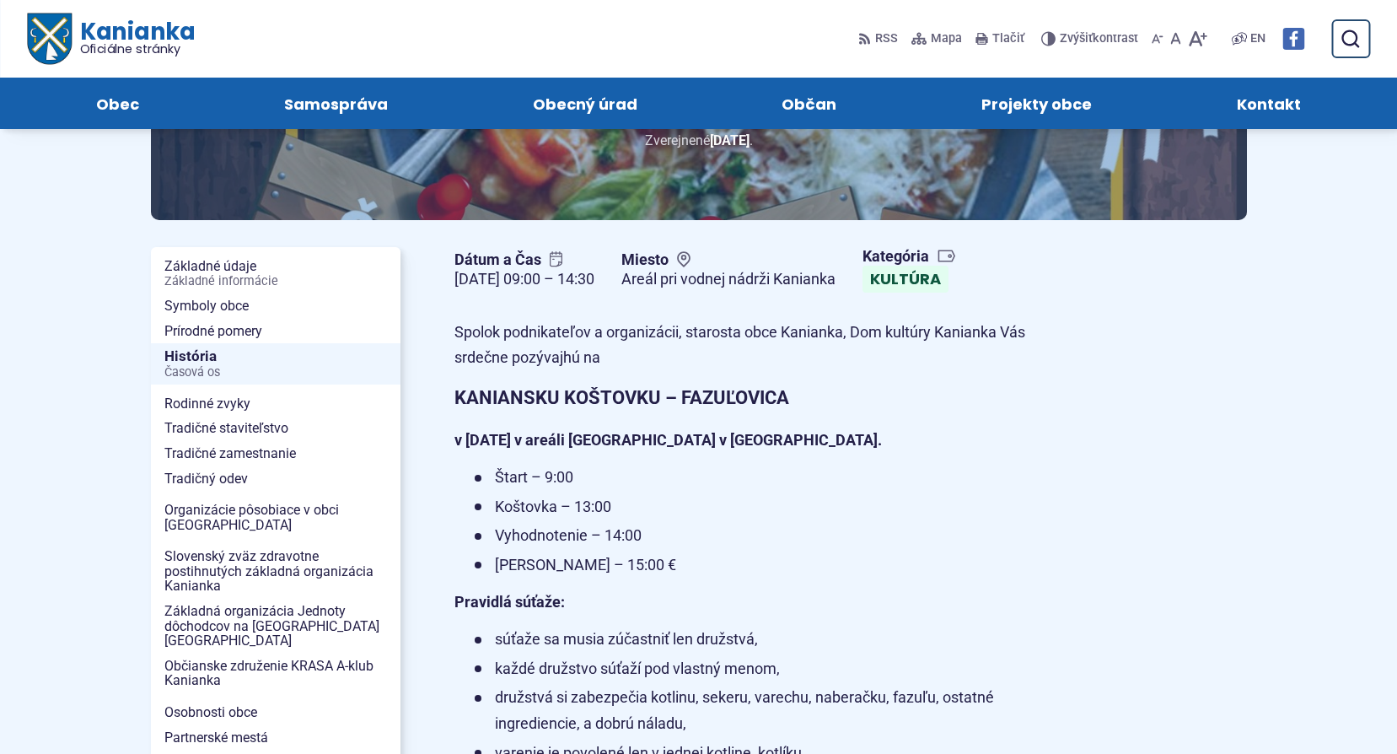
scroll to position [169, 0]
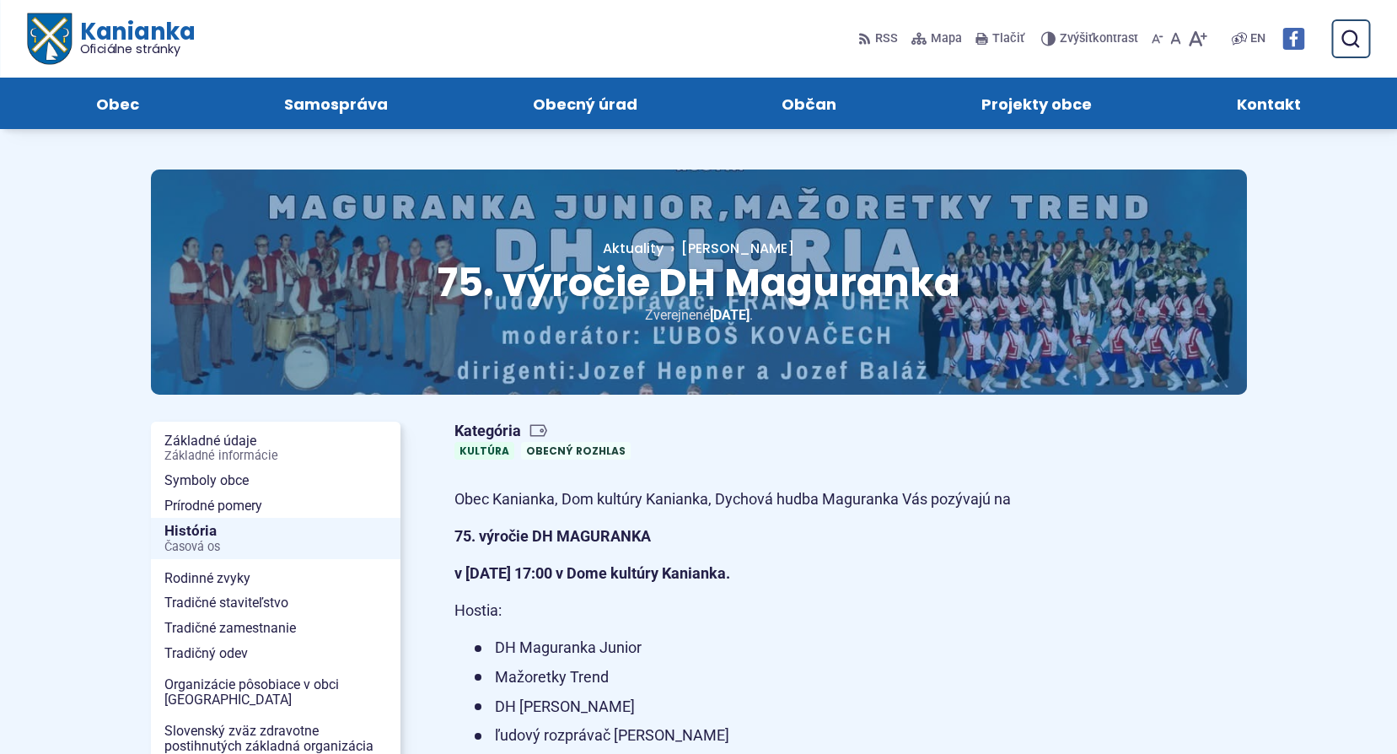
click at [279, 301] on h1 "75. výročie DH Maguranka" at bounding box center [698, 282] width 843 height 43
